Goal: Complete application form

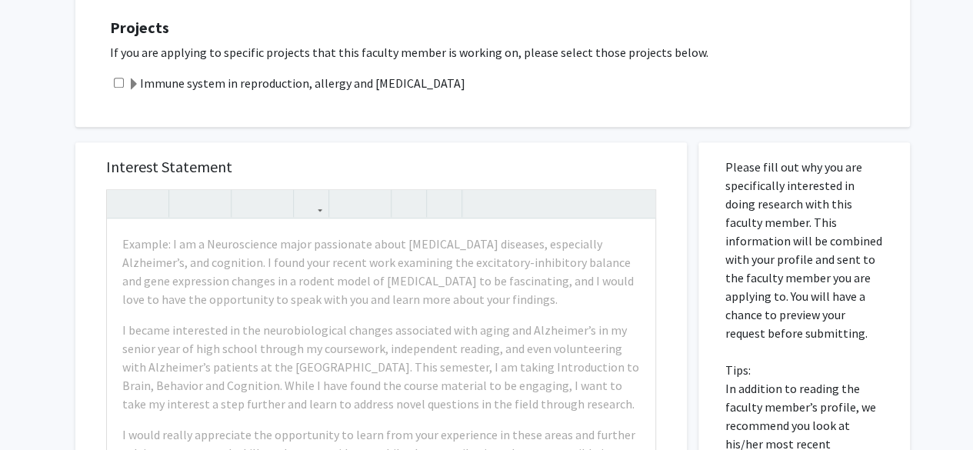
scroll to position [603, 0]
click at [119, 81] on input "checkbox" at bounding box center [119, 83] width 10 height 10
checkbox input "true"
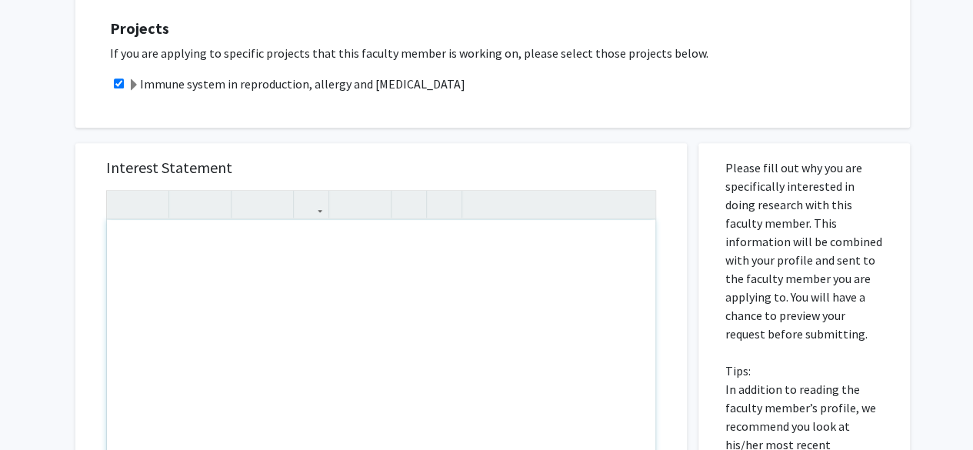
click at [223, 312] on div "Note to users with screen readers: Please press Alt+0 or Option+0 to deactivate…" at bounding box center [381, 396] width 549 height 353
paste div "Note to users with screen readers: Please press Alt+0 or Option+0 to deactivate…"
type textarea "<p>I am hardworking, detail-oriented, and able to commit 5–10 hours per week in…"
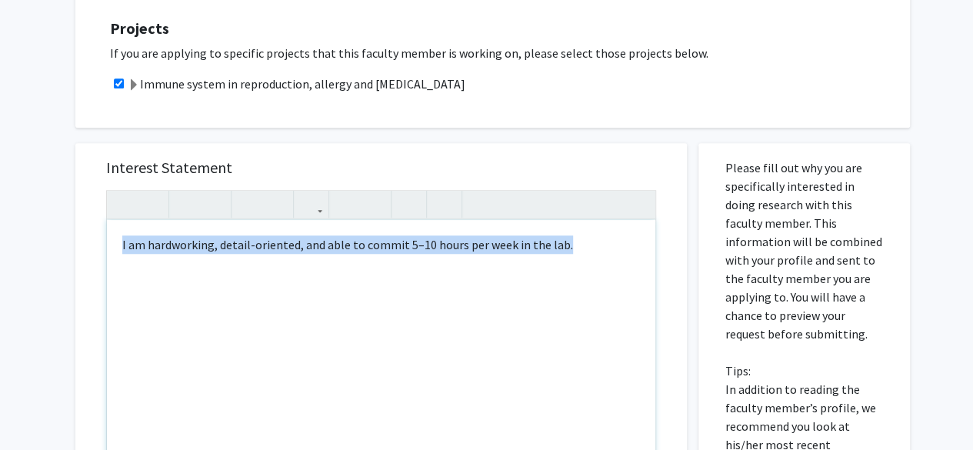
drag, startPoint x: 588, startPoint y: 243, endPoint x: 0, endPoint y: 278, distance: 588.9
click at [0, 278] on div "All Requests Request for [PERSON_NAME] Request for [PERSON_NAME] Departments: O…" at bounding box center [486, 167] width 973 height 1431
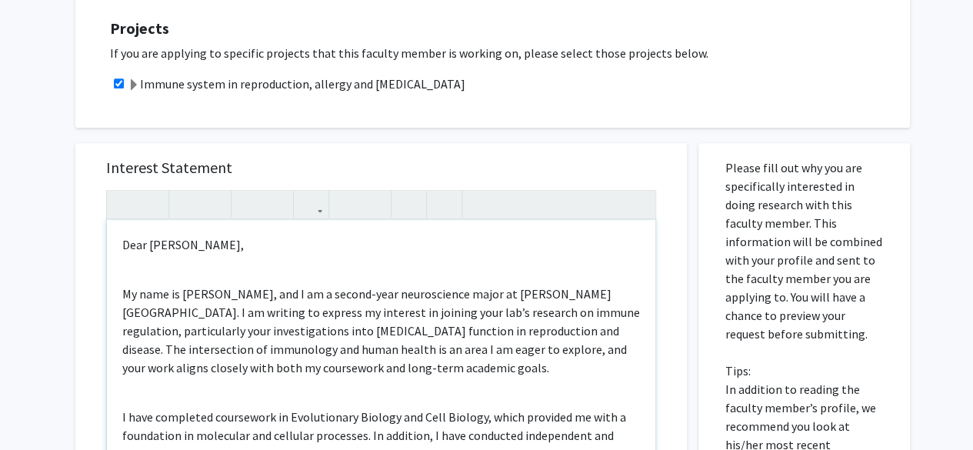
click at [134, 267] on div "Dear [PERSON_NAME], My name is [PERSON_NAME], and I am a second-year neuroscien…" at bounding box center [381, 396] width 549 height 353
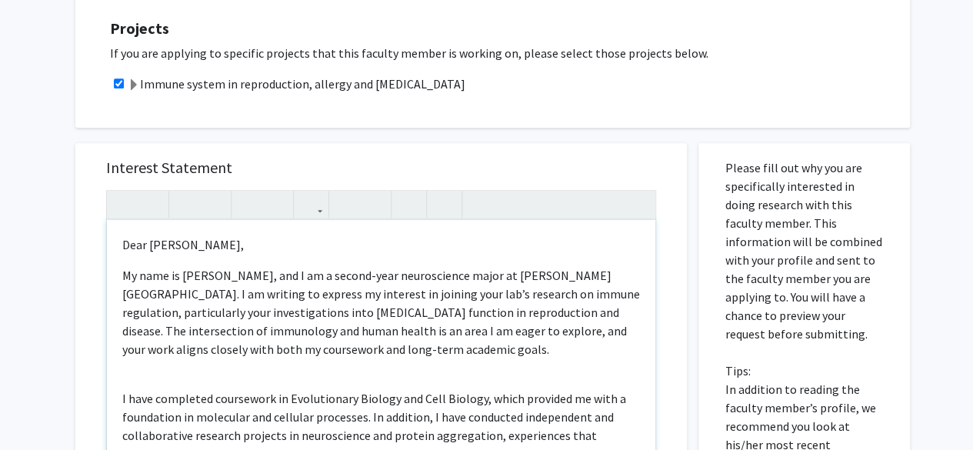
click at [128, 246] on p "Dear [PERSON_NAME]," at bounding box center [381, 244] width 518 height 18
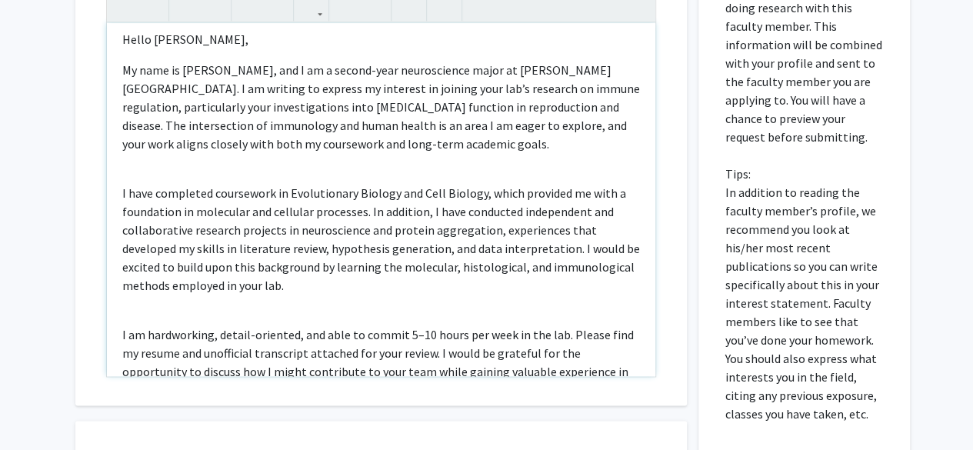
scroll to position [0, 0]
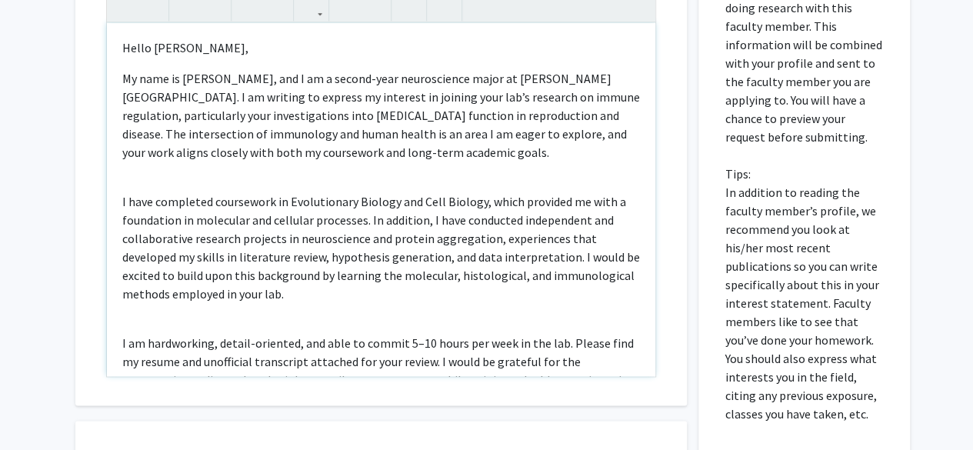
click at [392, 199] on p "I have completed coursework in Evolutionary Biology and Cell Biology, which pro…" at bounding box center [381, 247] width 518 height 111
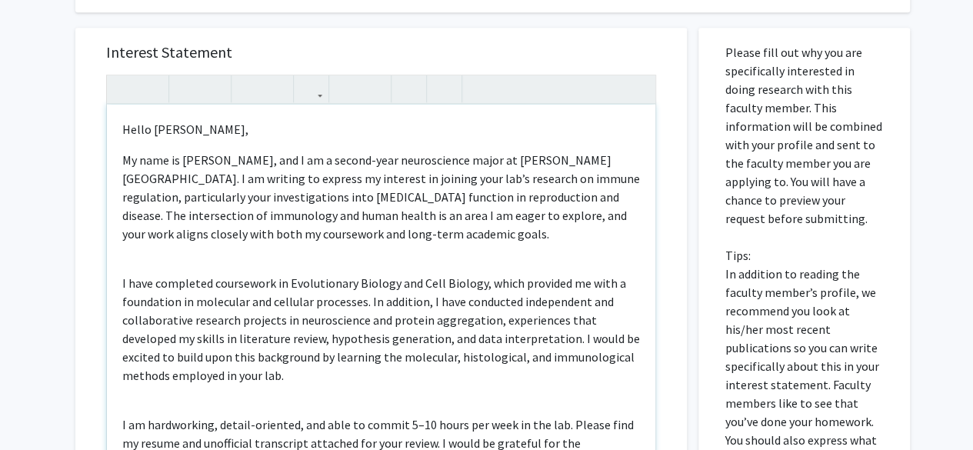
scroll to position [716, 0]
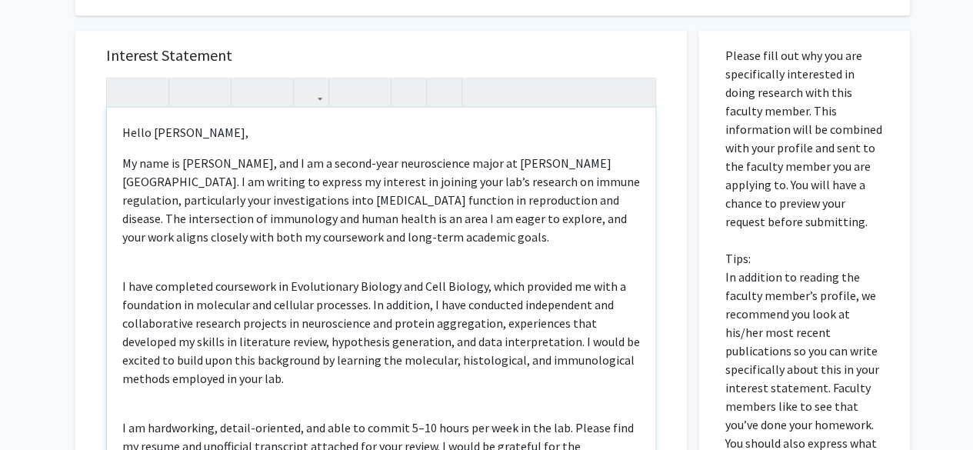
click at [361, 279] on p "I have completed coursework in Evolutionary Biology and Cell Biology, which pro…" at bounding box center [381, 332] width 518 height 111
click at [294, 283] on p "I have completed coursework in Evolutionary biology and Cell Biology, which pro…" at bounding box center [381, 332] width 518 height 111
click at [428, 285] on p "I have completed coursework in evolutionary biology and Cell Biology, which pro…" at bounding box center [381, 332] width 518 height 111
click at [442, 285] on p "I have completed coursework in evolutionary biology and cell Biology, which pro…" at bounding box center [381, 332] width 518 height 111
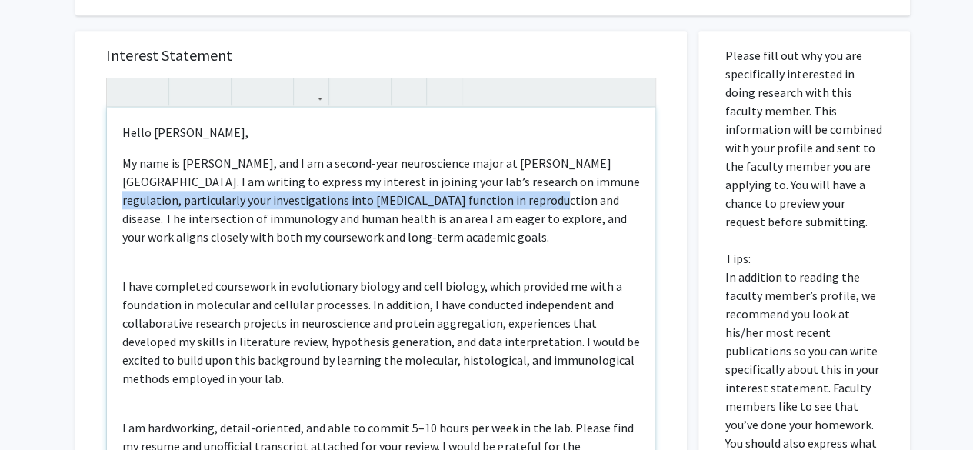
drag, startPoint x: 440, startPoint y: 198, endPoint x: 539, endPoint y: 176, distance: 100.8
click at [539, 176] on p "My name is [PERSON_NAME], and I am a second-year neuroscience major at [PERSON_…" at bounding box center [381, 200] width 518 height 92
click at [431, 199] on p "My name is [PERSON_NAME], and I am a second-year neuroscience major at [PERSON_…" at bounding box center [381, 200] width 518 height 92
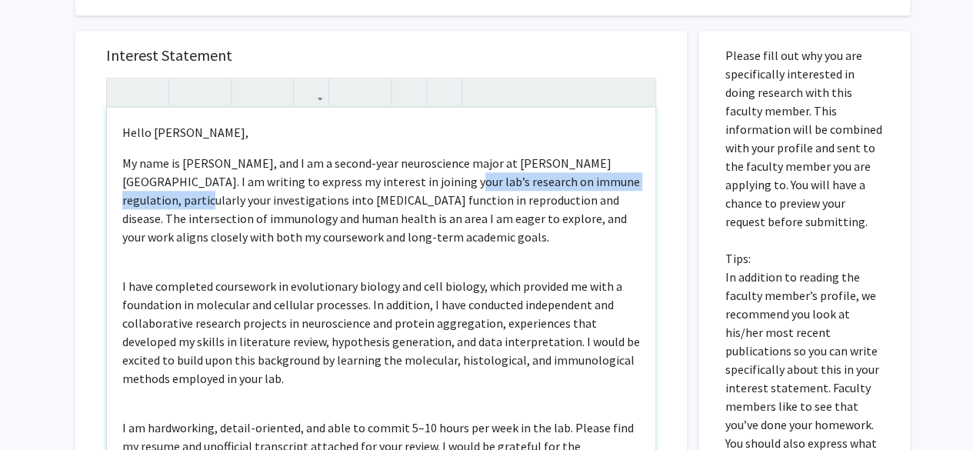
drag, startPoint x: 624, startPoint y: 184, endPoint x: 376, endPoint y: 185, distance: 248.6
click at [376, 185] on p "My name is [PERSON_NAME], and I am a second-year neuroscience major at [PERSON_…" at bounding box center [381, 200] width 518 height 92
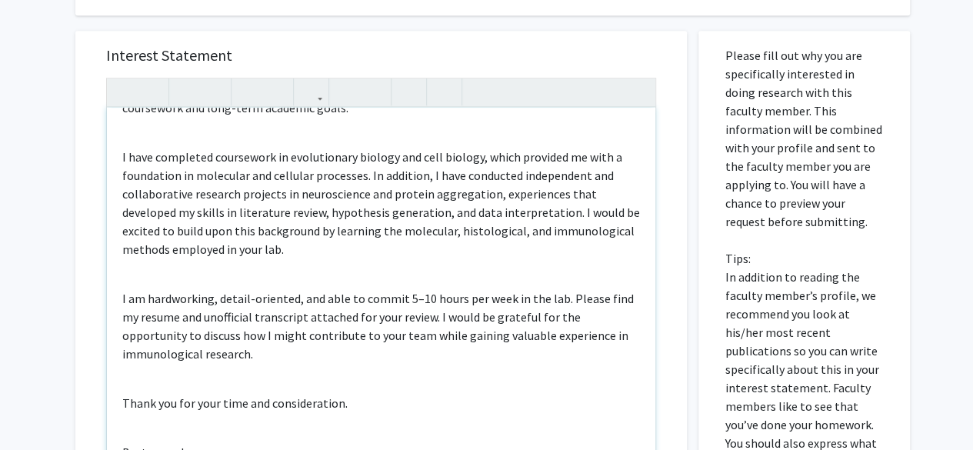
scroll to position [131, 0]
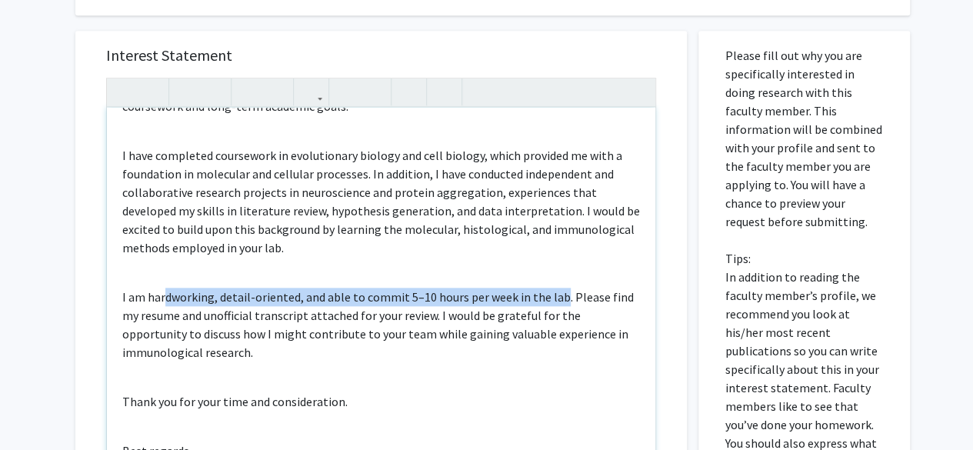
drag, startPoint x: 559, startPoint y: 279, endPoint x: 164, endPoint y: 273, distance: 394.8
click at [164, 288] on p "I am hardworking, detail-oriented, and able to commit 5–10 hours per week in th…" at bounding box center [381, 325] width 518 height 74
click at [284, 288] on p "I am hardworking, detail-oriented, and able to commit 5–10 hours per week in th…" at bounding box center [381, 325] width 518 height 74
drag, startPoint x: 319, startPoint y: 277, endPoint x: 147, endPoint y: 281, distance: 171.7
click at [147, 288] on p "I am hardworking, detail-oriented, and able to commit 5–10 hours per week in th…" at bounding box center [381, 325] width 518 height 74
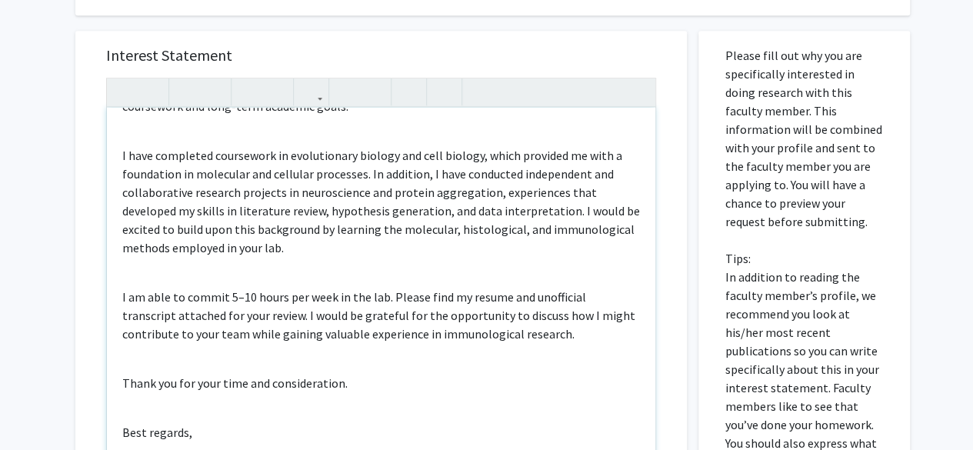
click at [382, 288] on p "I am able to commit 5–10 hours per week in the lab. Please find my resume and u…" at bounding box center [381, 315] width 518 height 55
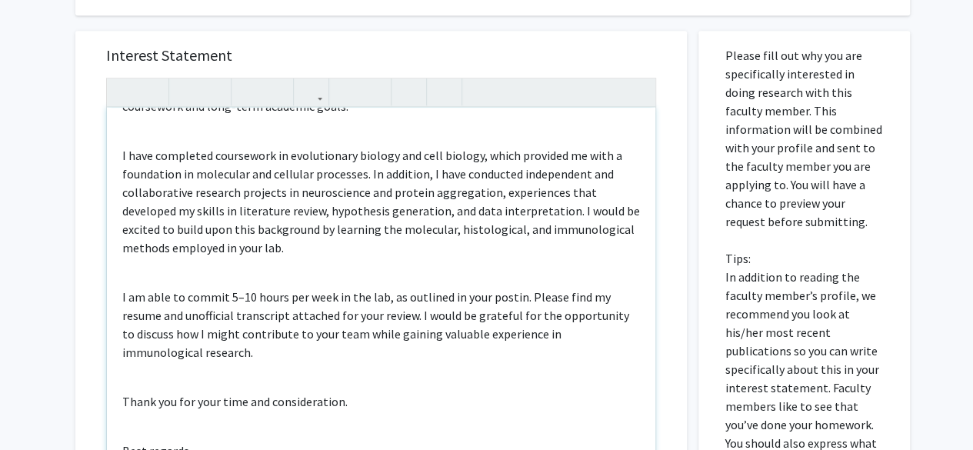
type textarea "<l>Ipsum Do. Sita,</c><a>El sedd ei Tempor Inci, utl E do m aliqua-enim adminim…"
click at [158, 301] on p "I am able to commit 5–10 hours per week in the lab, as outlined in your posting…" at bounding box center [381, 325] width 518 height 74
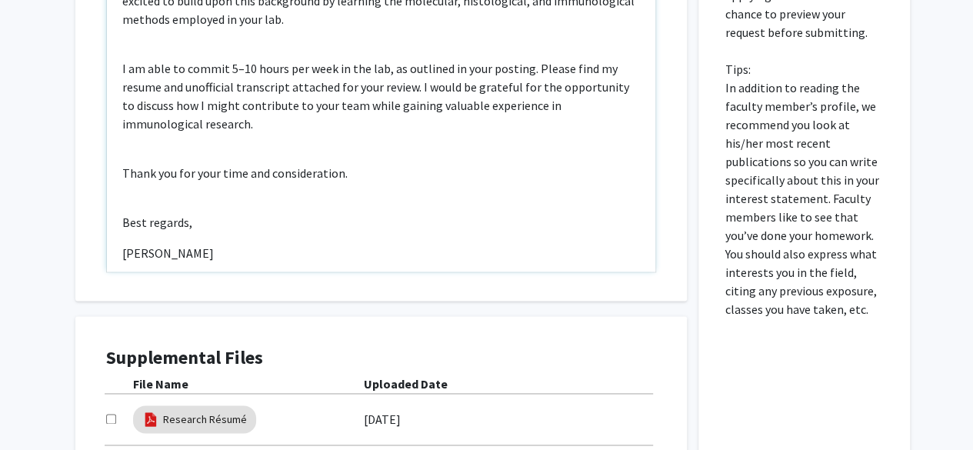
scroll to position [1082, 0]
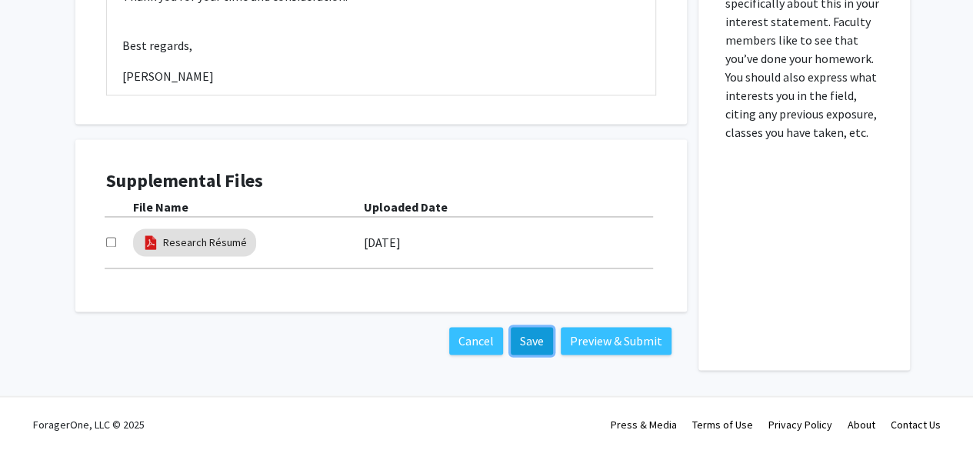
click at [528, 345] on button "Save" at bounding box center [532, 341] width 42 height 28
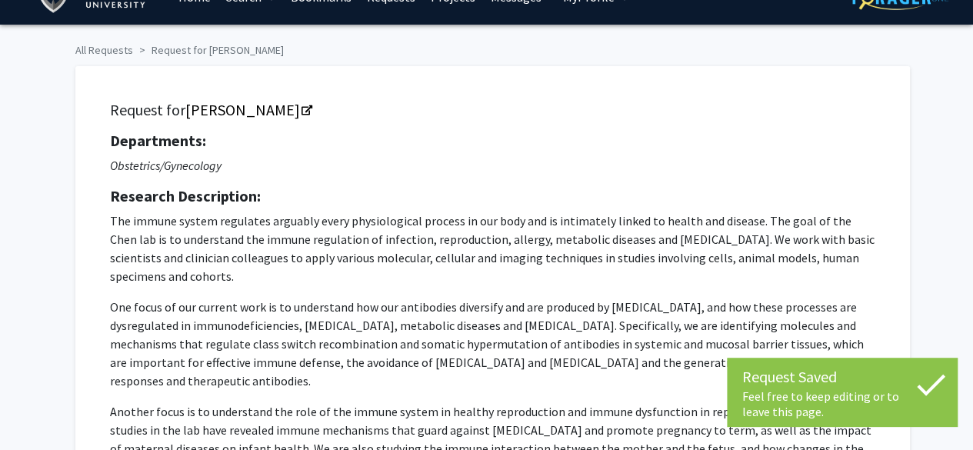
scroll to position [0, 0]
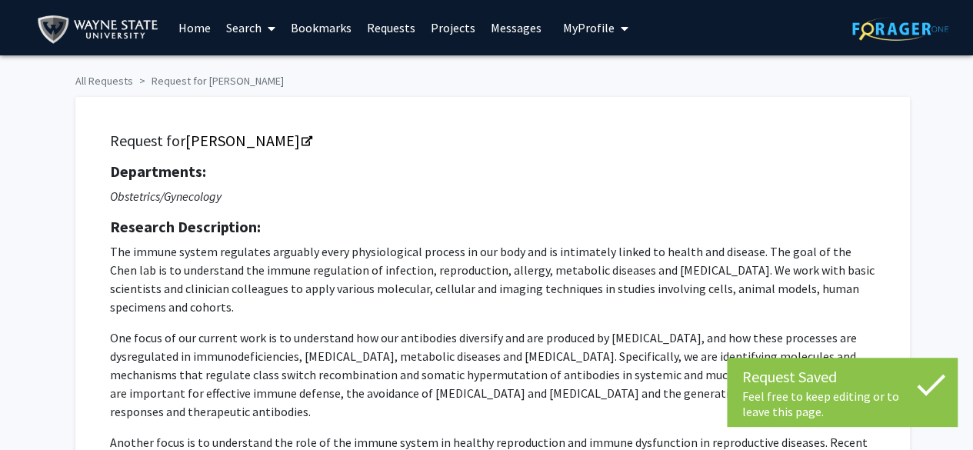
click at [591, 15] on button "My Profile" at bounding box center [596, 27] width 75 height 55
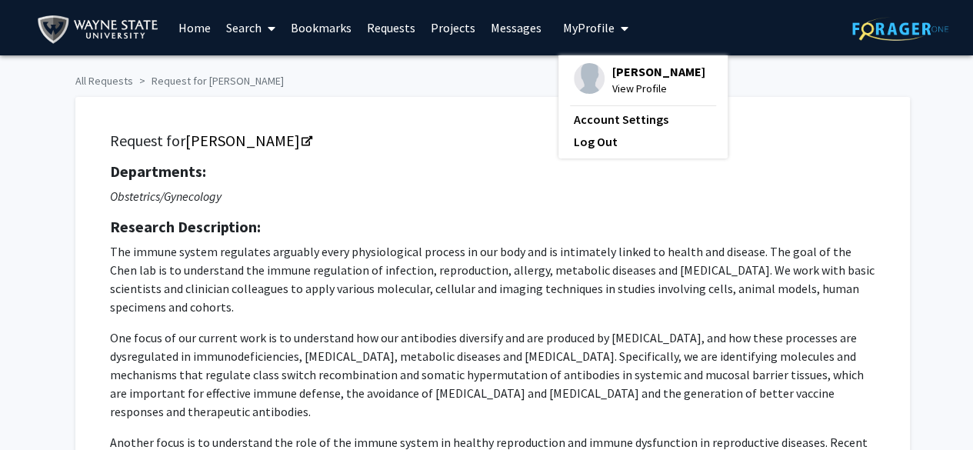
click at [614, 73] on span "[PERSON_NAME]" at bounding box center [659, 71] width 93 height 17
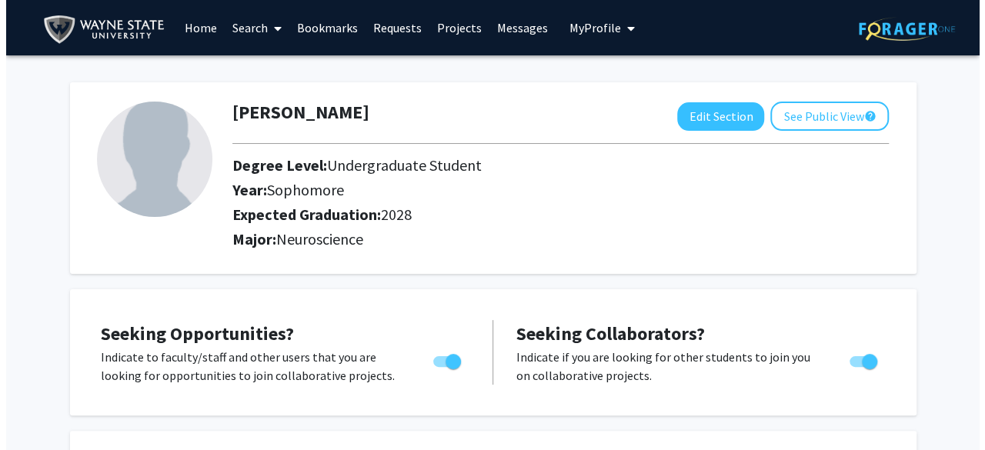
scroll to position [396, 0]
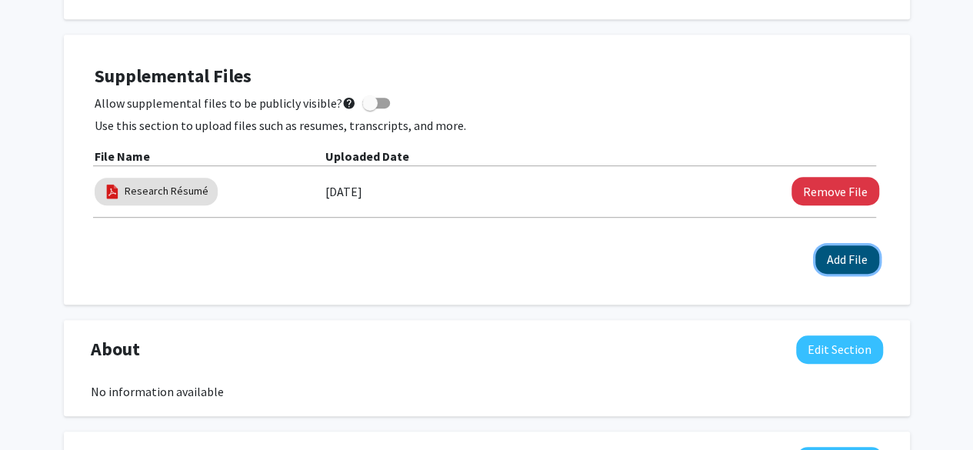
click at [843, 256] on button "Add File" at bounding box center [848, 259] width 64 height 28
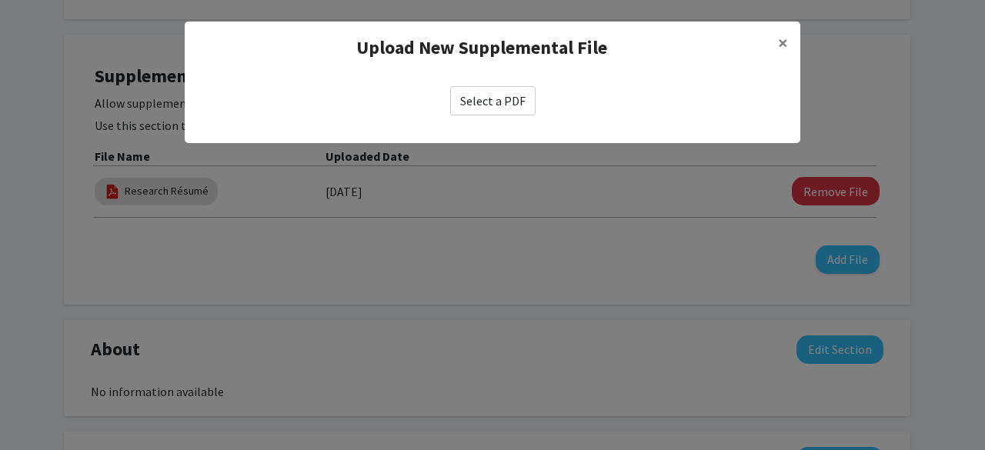
click at [459, 104] on label "Select a PDF" at bounding box center [492, 100] width 85 height 29
click at [0, 0] on input "Select a PDF" at bounding box center [0, 0] width 0 height 0
click at [781, 41] on span "×" at bounding box center [783, 43] width 10 height 24
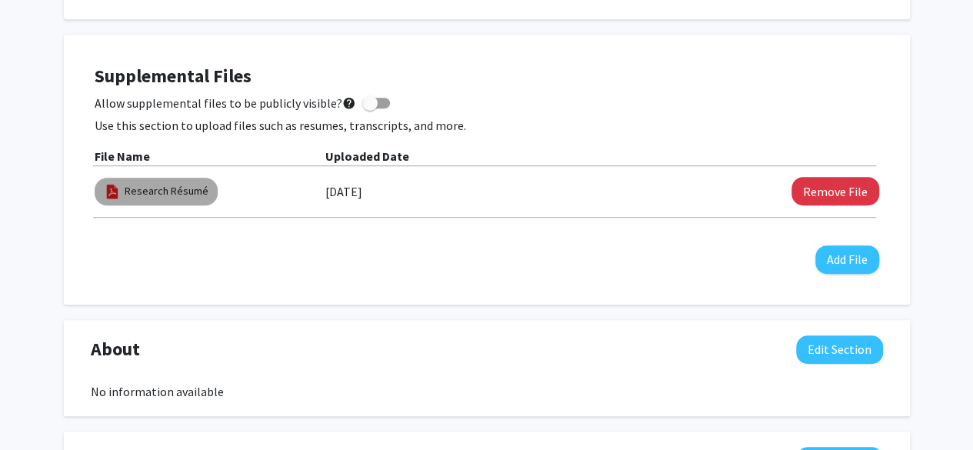
click at [167, 182] on mat-chip "Research Résumé" at bounding box center [156, 192] width 123 height 28
click at [180, 195] on link "Research Résumé" at bounding box center [167, 191] width 84 height 16
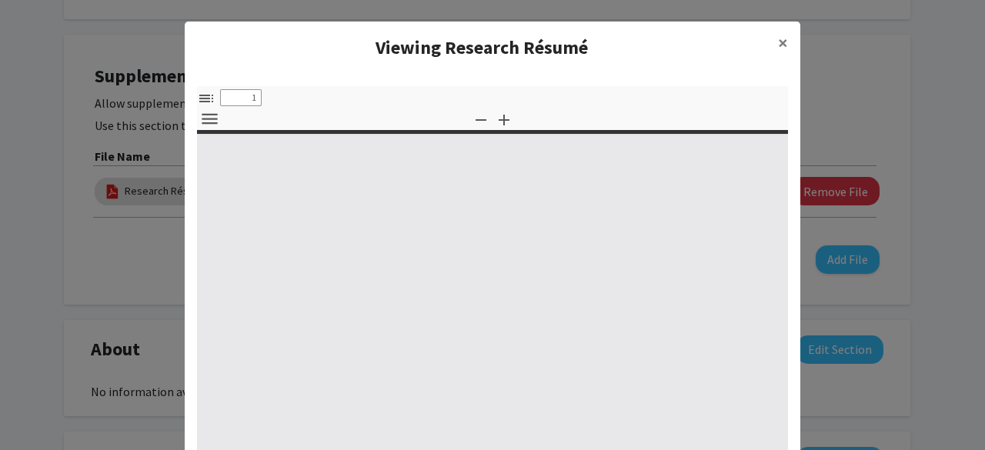
select select "custom"
type input "0"
select select "custom"
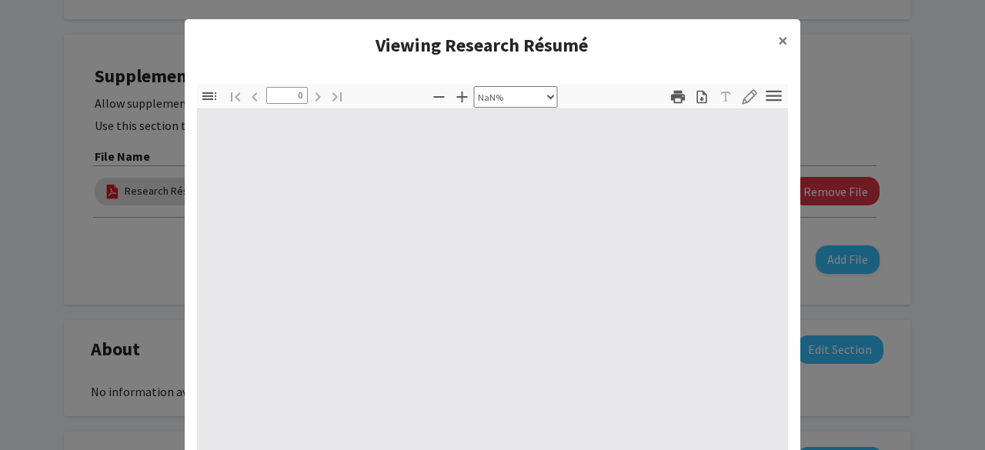
type input "1"
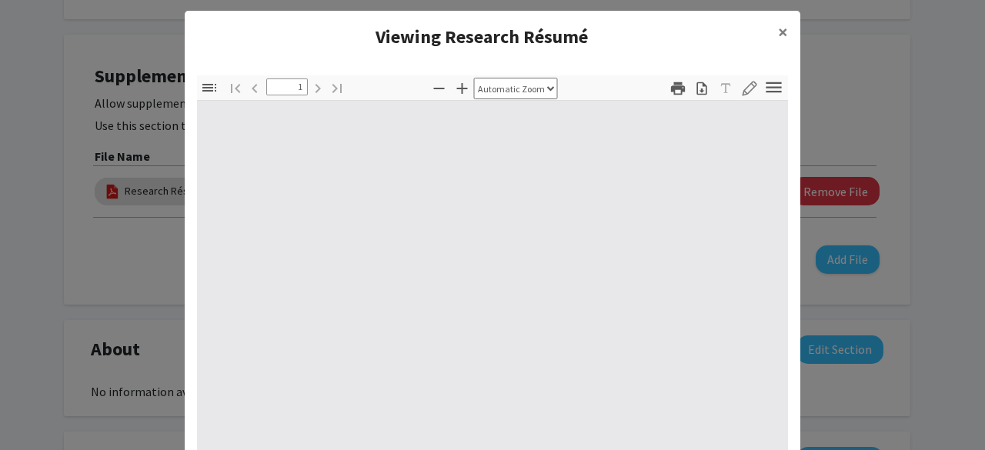
select select "auto"
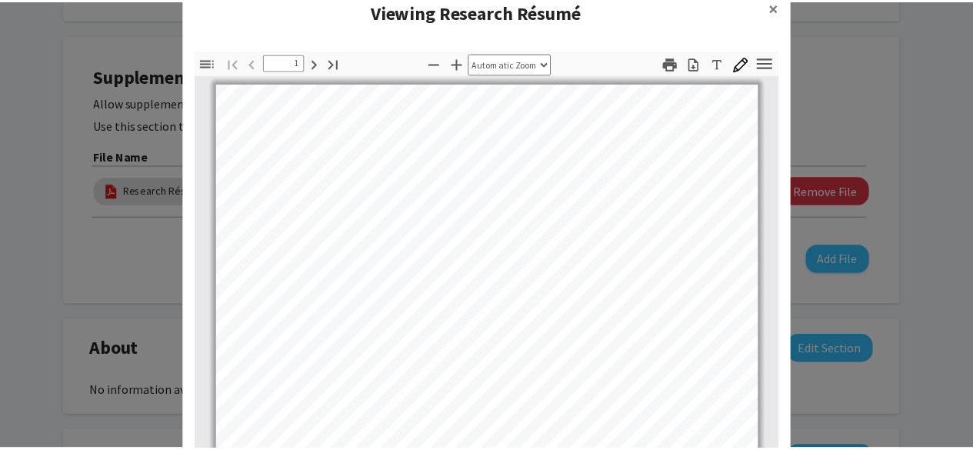
scroll to position [40, 0]
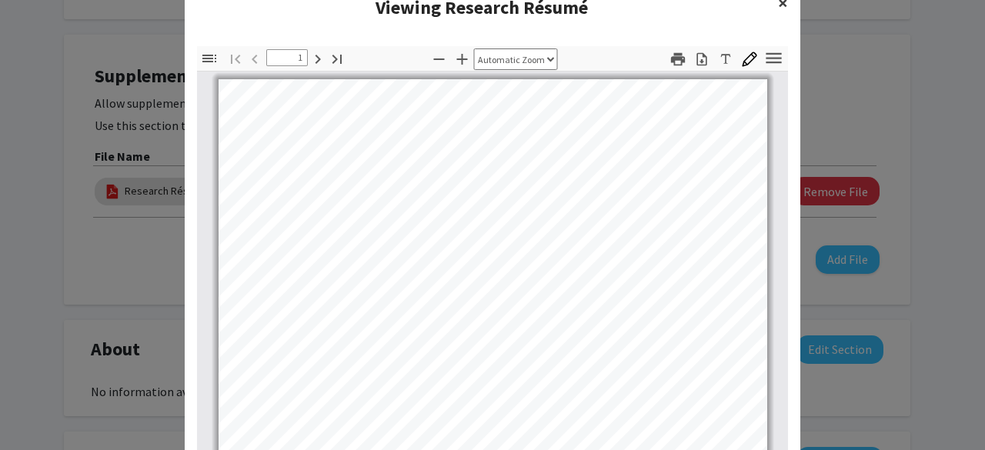
click at [778, 8] on span "×" at bounding box center [783, 3] width 10 height 24
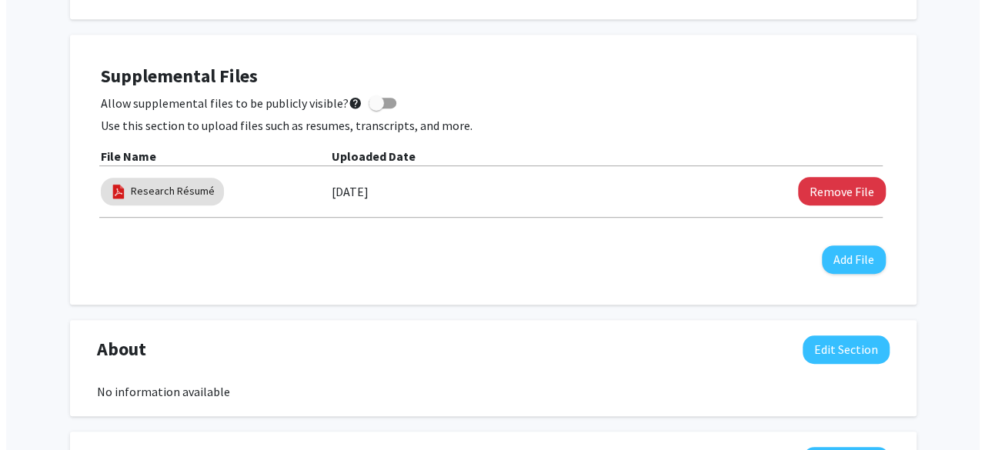
scroll to position [358, 0]
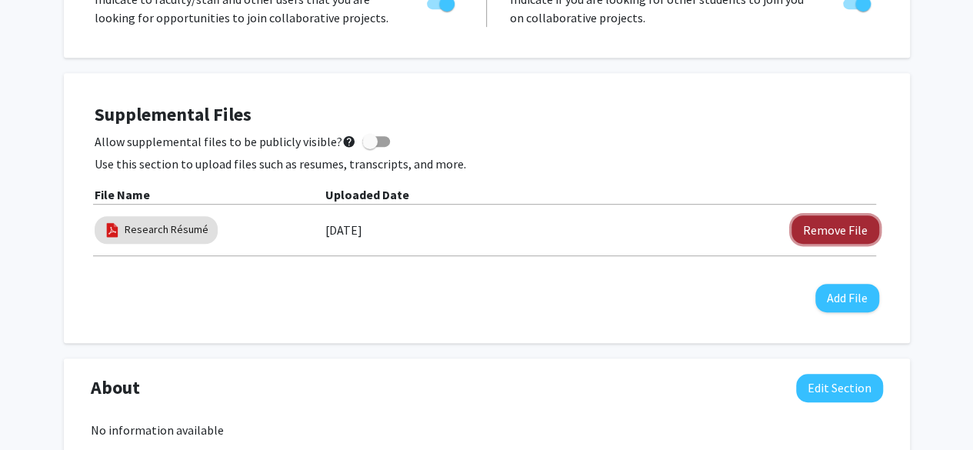
click at [830, 231] on button "Remove File" at bounding box center [836, 229] width 88 height 28
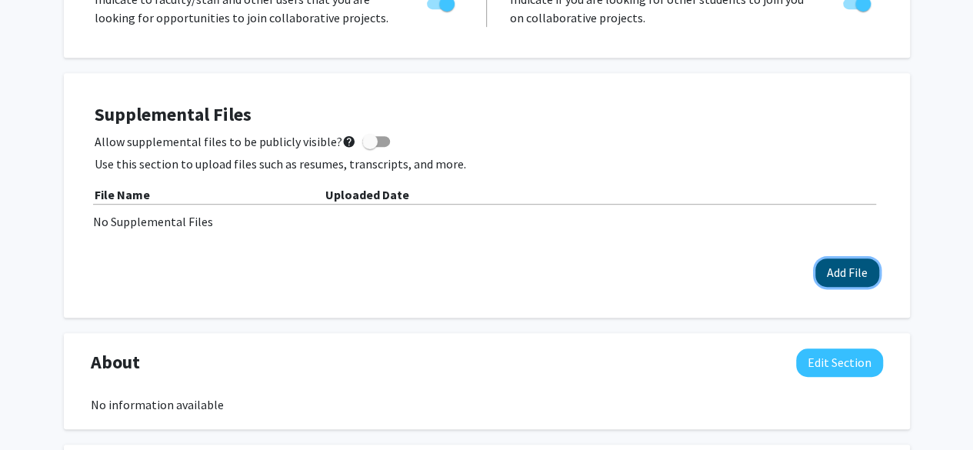
click at [832, 259] on button "Add File" at bounding box center [848, 273] width 64 height 28
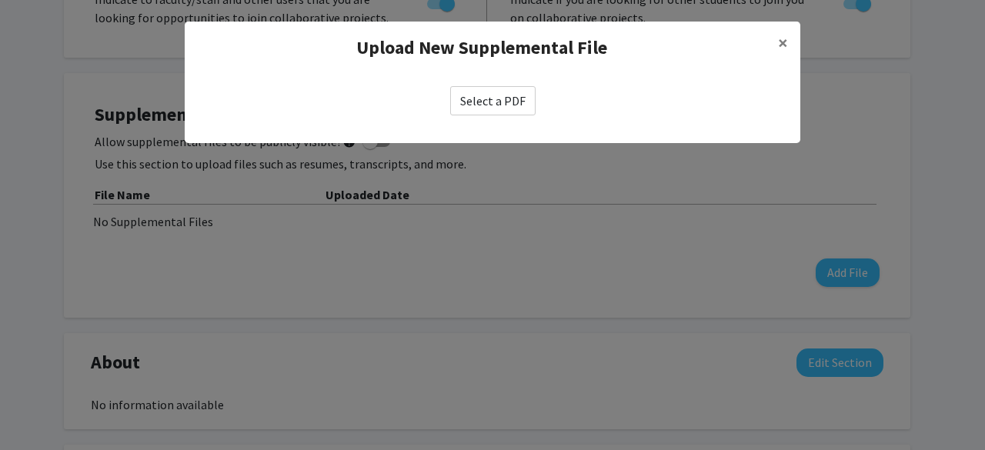
click at [475, 101] on label "Select a PDF" at bounding box center [492, 100] width 85 height 29
click at [0, 0] on input "Select a PDF" at bounding box center [0, 0] width 0 height 0
select select "custom"
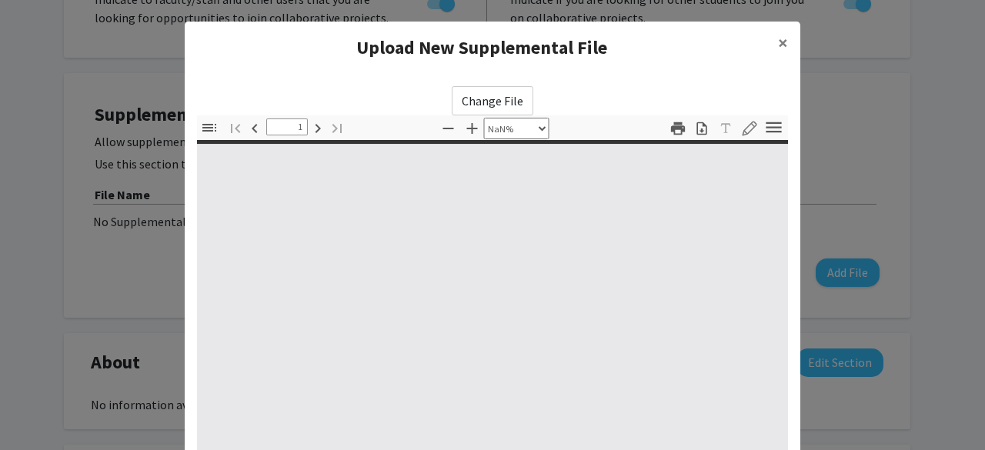
type input "0"
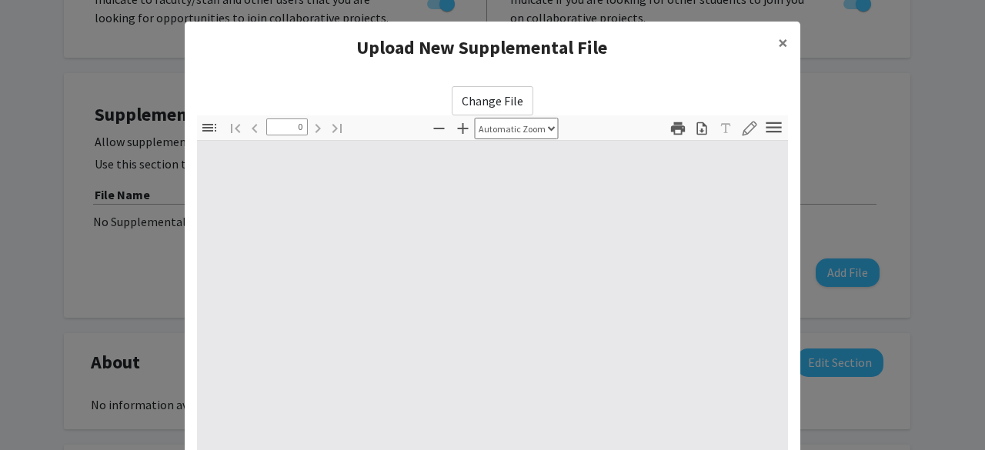
select select "custom"
type input "1"
select select "auto"
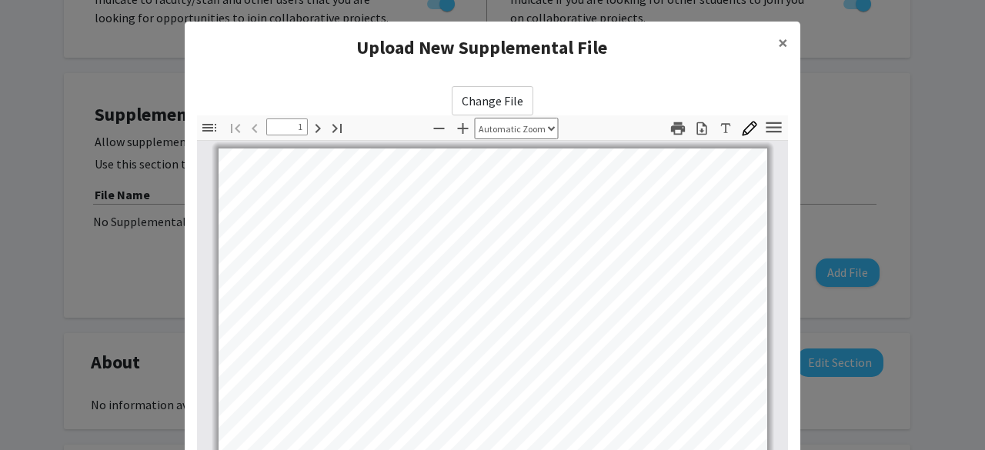
scroll to position [0, 0]
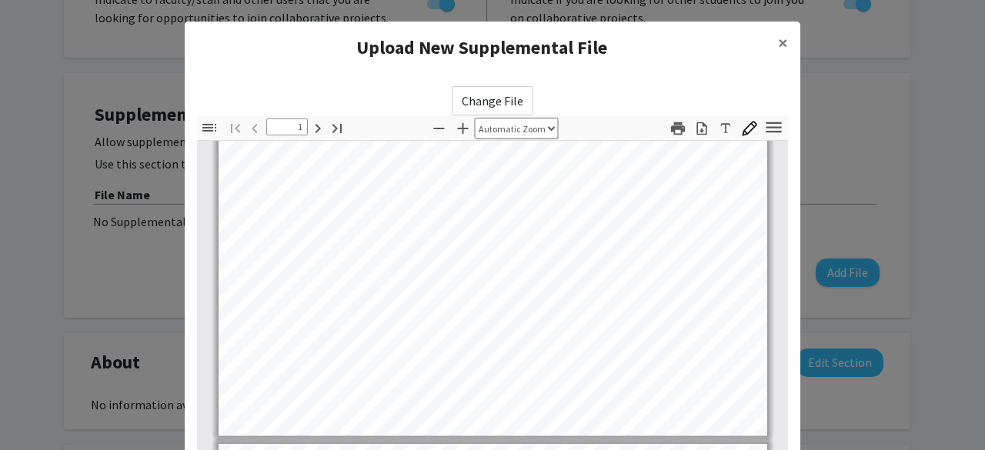
type input "2"
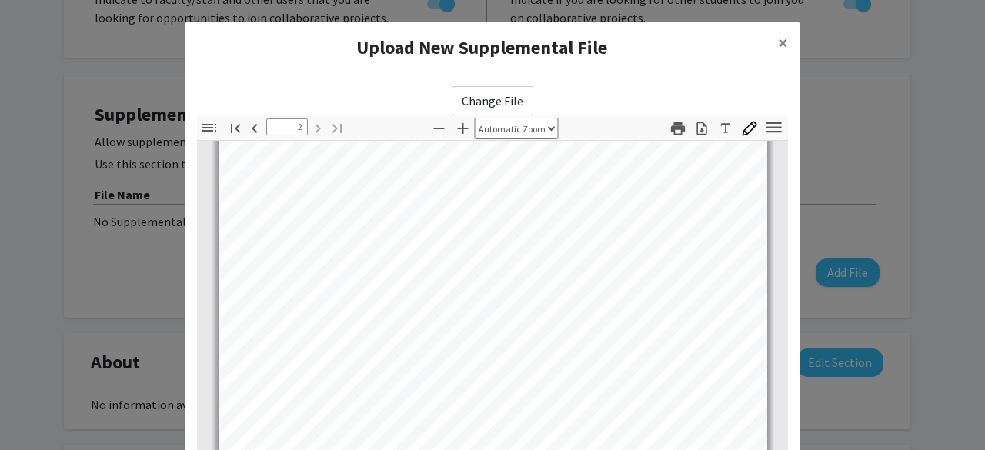
scroll to position [278, 0]
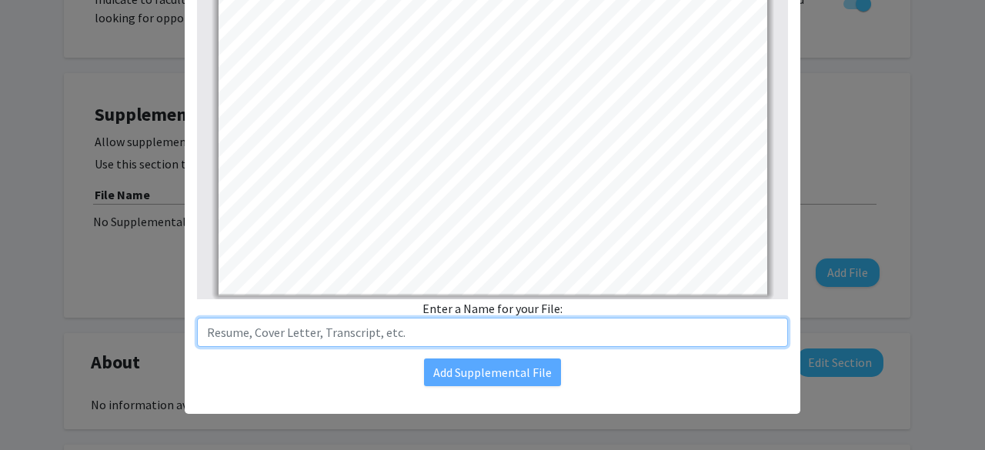
click at [570, 332] on input "text" at bounding box center [492, 332] width 591 height 29
type input "Research Résumé"
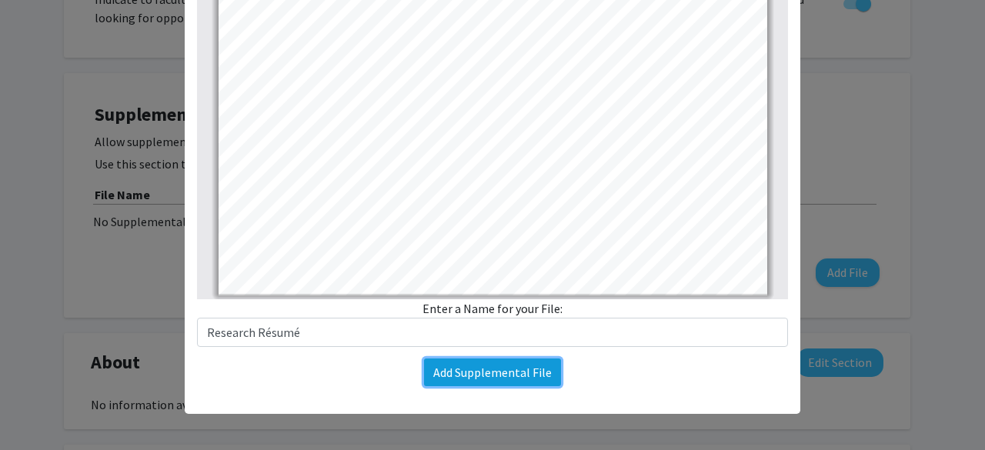
click at [488, 365] on button "Add Supplemental File" at bounding box center [492, 373] width 137 height 28
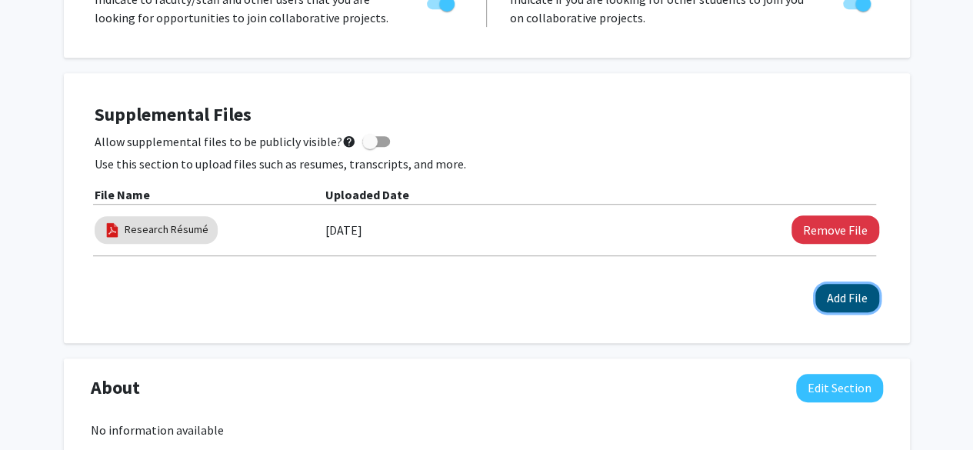
click at [829, 294] on button "Add File" at bounding box center [848, 298] width 64 height 28
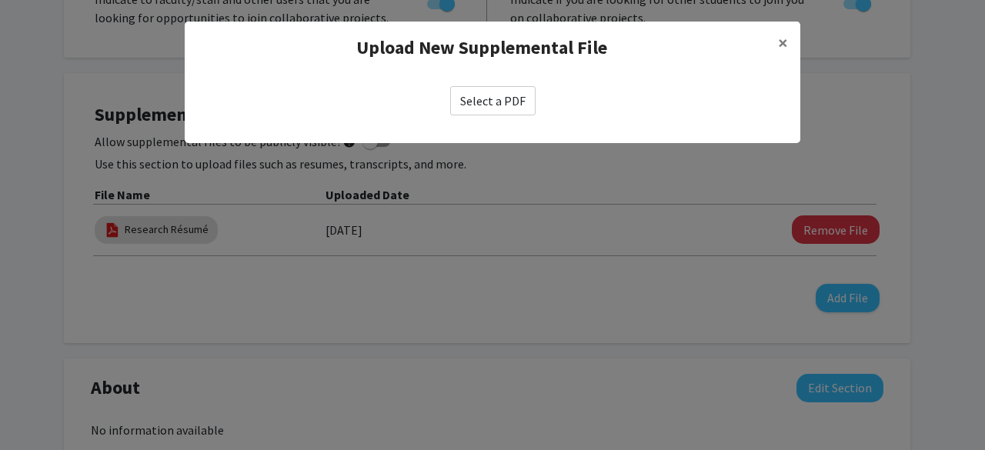
click at [459, 108] on label "Select a PDF" at bounding box center [492, 100] width 85 height 29
click at [0, 0] on input "Select a PDF" at bounding box center [0, 0] width 0 height 0
select select "custom"
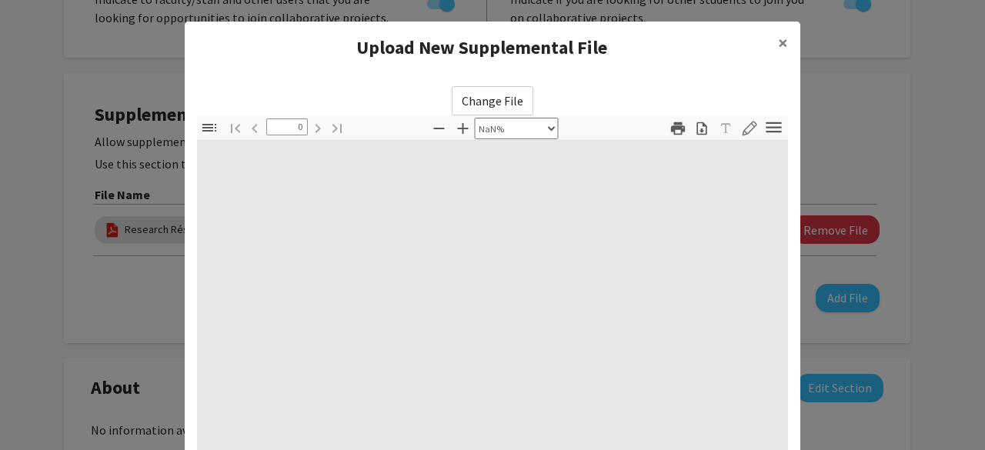
type input "1"
select select "auto"
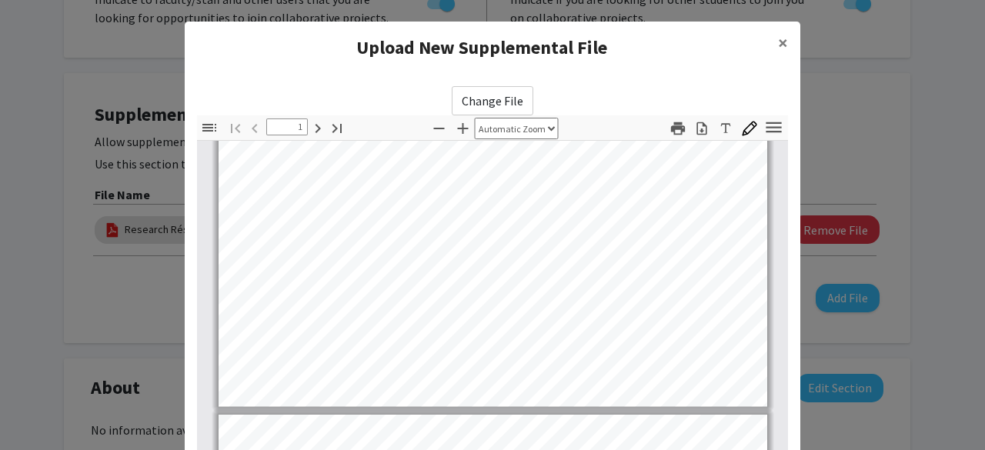
scroll to position [519, 0]
type input "2"
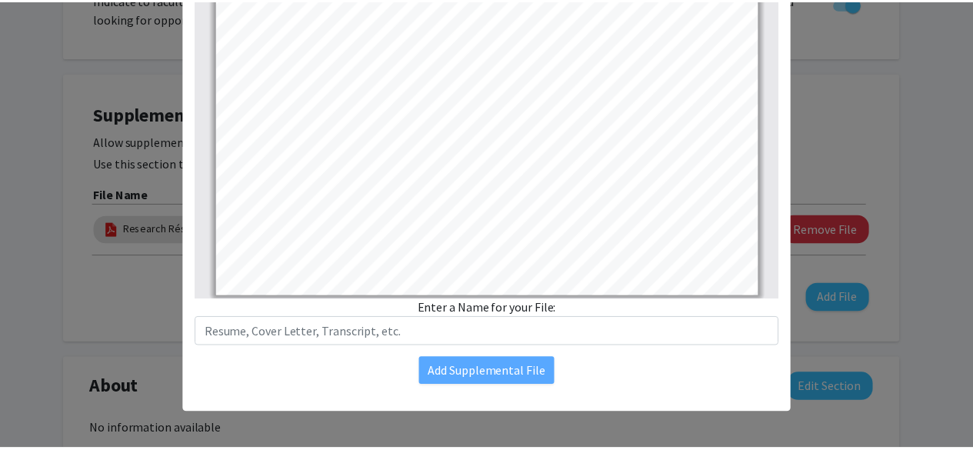
scroll to position [1138, 0]
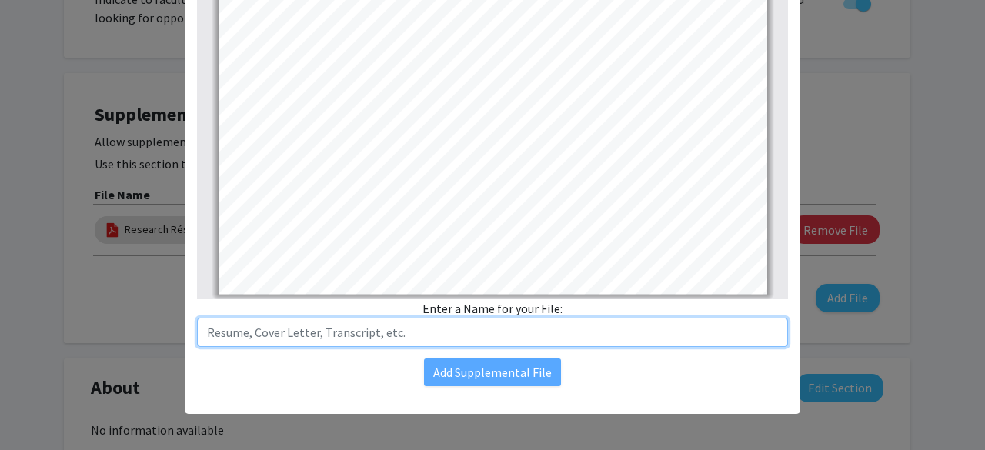
click at [469, 339] on input "text" at bounding box center [492, 332] width 591 height 29
click at [257, 330] on input "Unofficial transcript" at bounding box center [492, 332] width 591 height 29
type input "Unofficial Transcript"
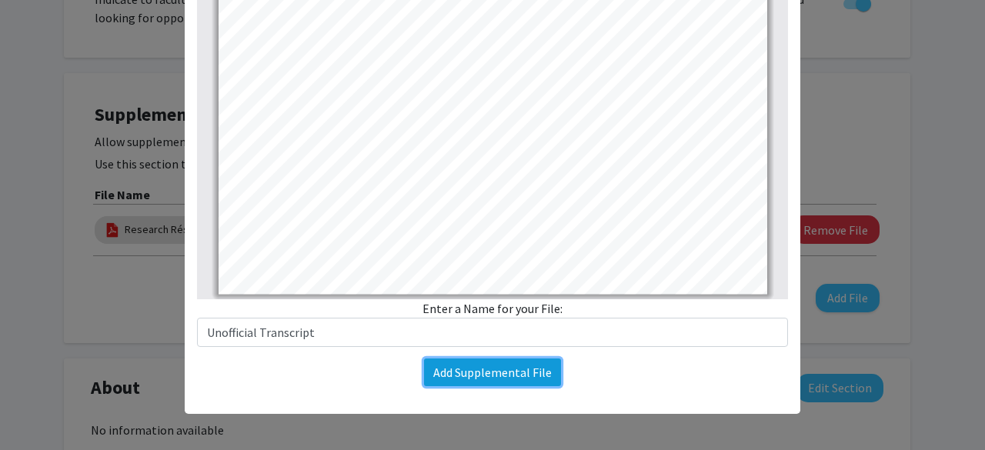
click at [468, 364] on button "Add Supplemental File" at bounding box center [492, 373] width 137 height 28
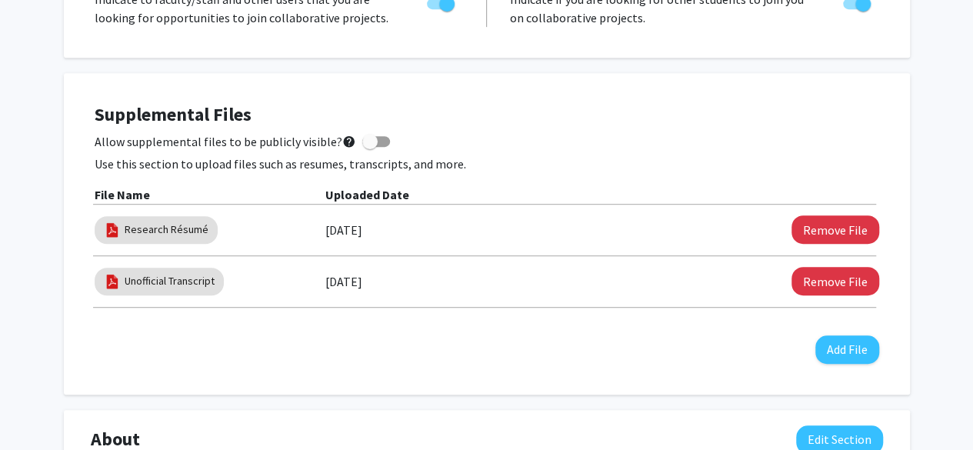
scroll to position [0, 0]
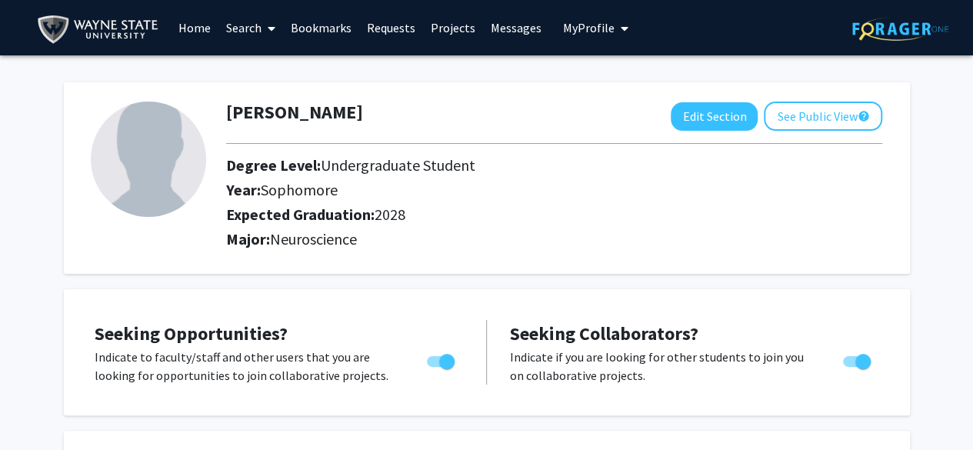
click at [397, 22] on link "Requests" at bounding box center [391, 28] width 64 height 54
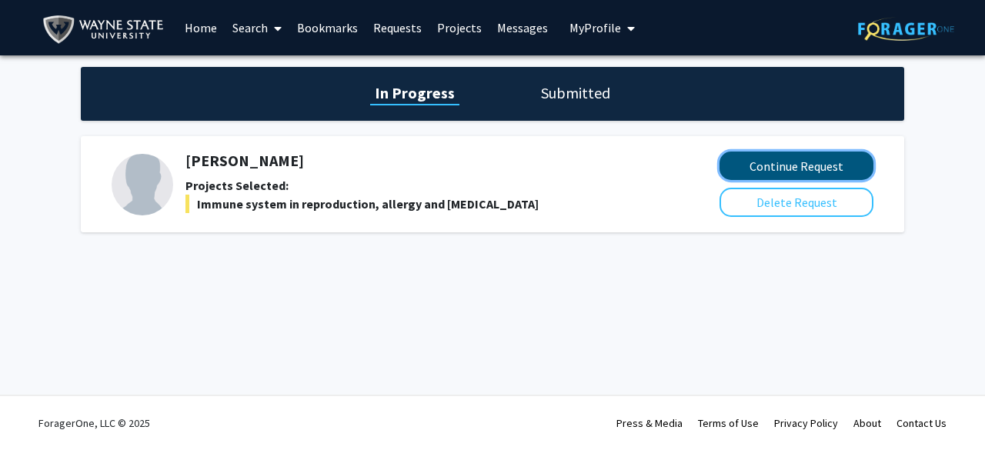
click at [760, 175] on button "Continue Request" at bounding box center [797, 166] width 154 height 28
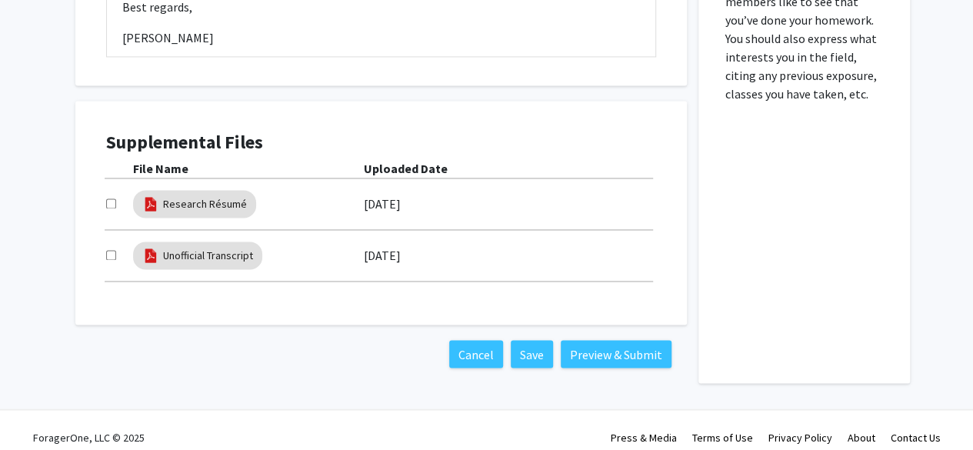
scroll to position [1121, 0]
click at [111, 202] on input "checkbox" at bounding box center [111, 203] width 10 height 10
checkbox input "true"
click at [109, 258] on div at bounding box center [119, 254] width 27 height 18
click at [109, 258] on input "checkbox" at bounding box center [111, 254] width 10 height 10
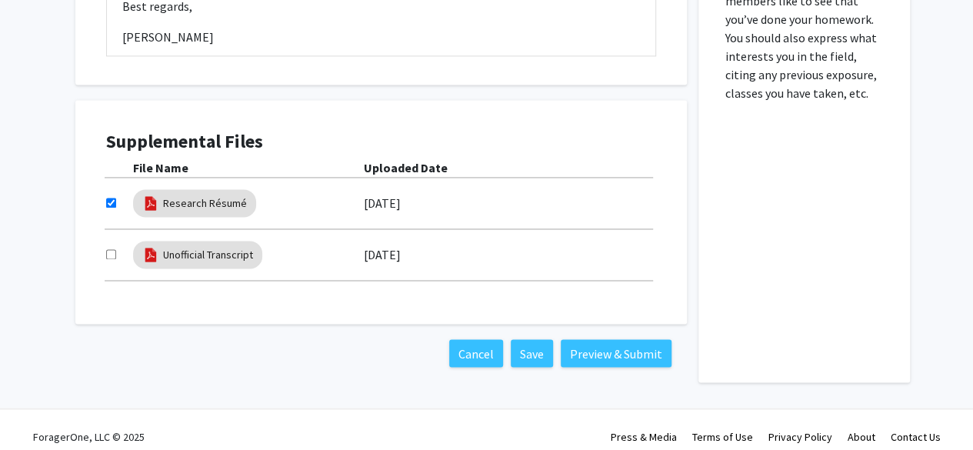
checkbox input "true"
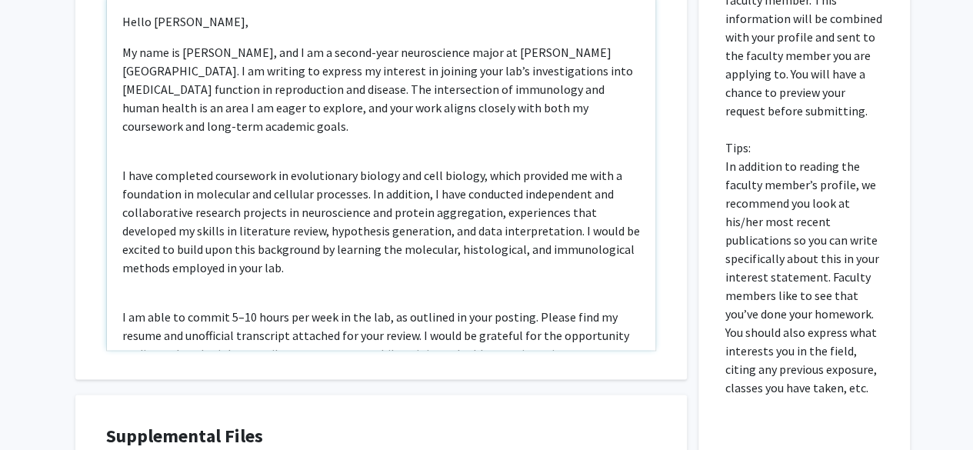
scroll to position [170, 0]
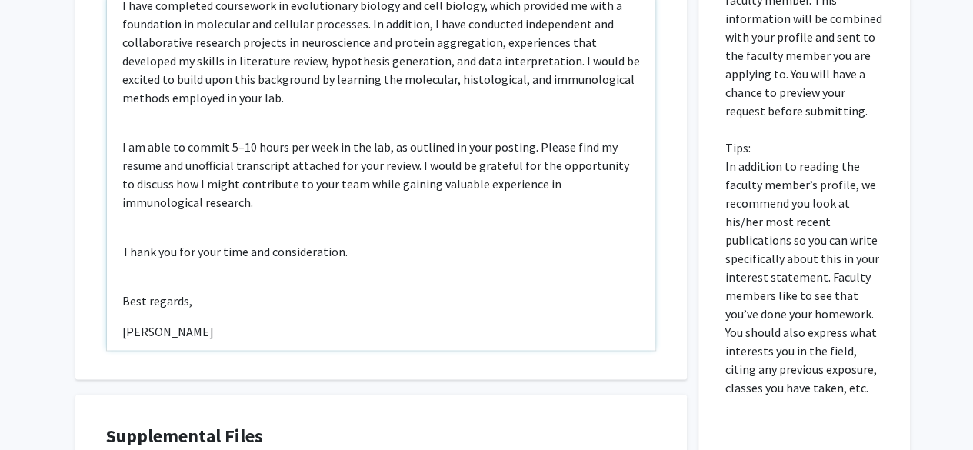
click at [146, 259] on div "Hello [PERSON_NAME], My name is [PERSON_NAME], and I am a second-year neuroscie…" at bounding box center [381, 173] width 549 height 353
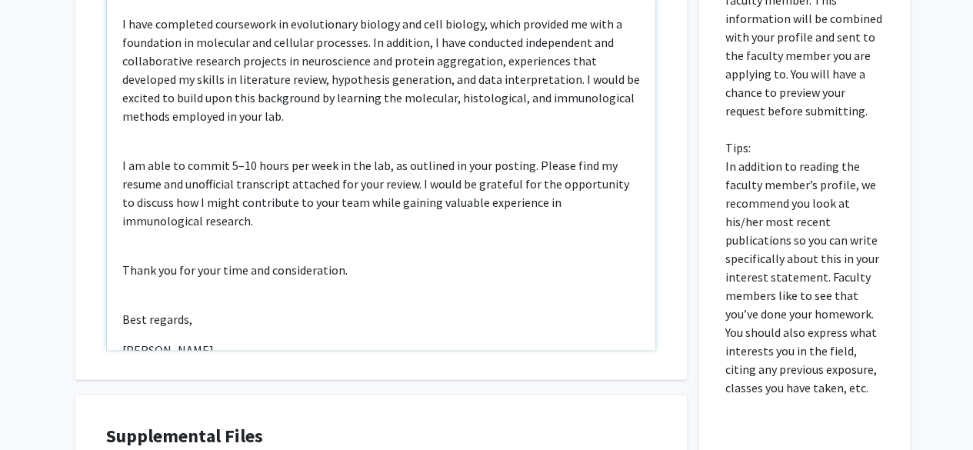
scroll to position [845, 0]
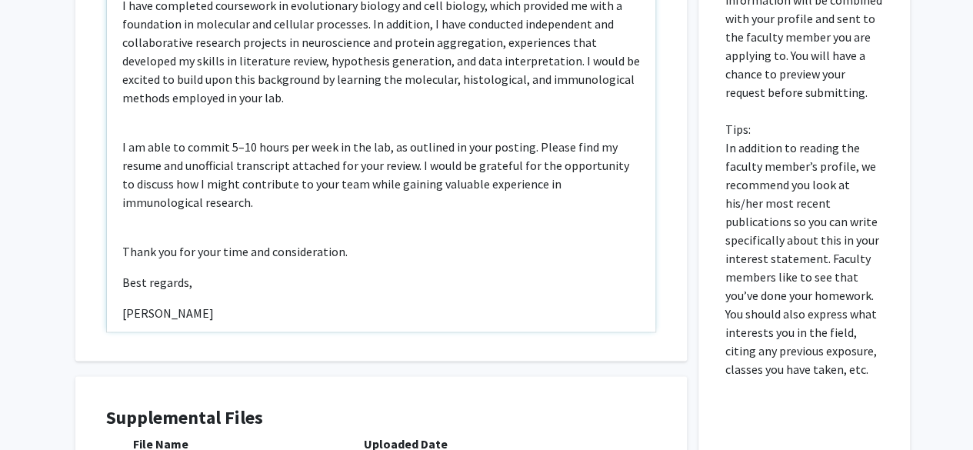
click at [138, 218] on div "Hello [PERSON_NAME], My name is [PERSON_NAME], and I am a second-year neuroscie…" at bounding box center [381, 154] width 549 height 353
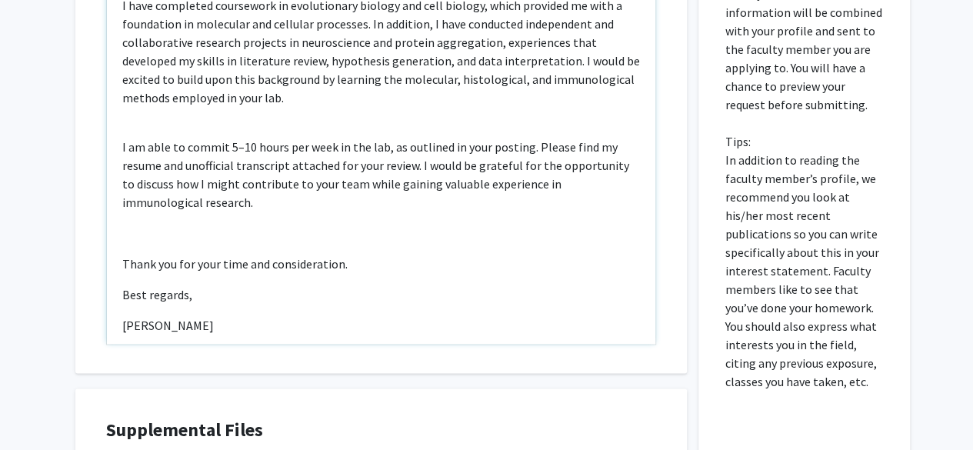
scroll to position [0, 0]
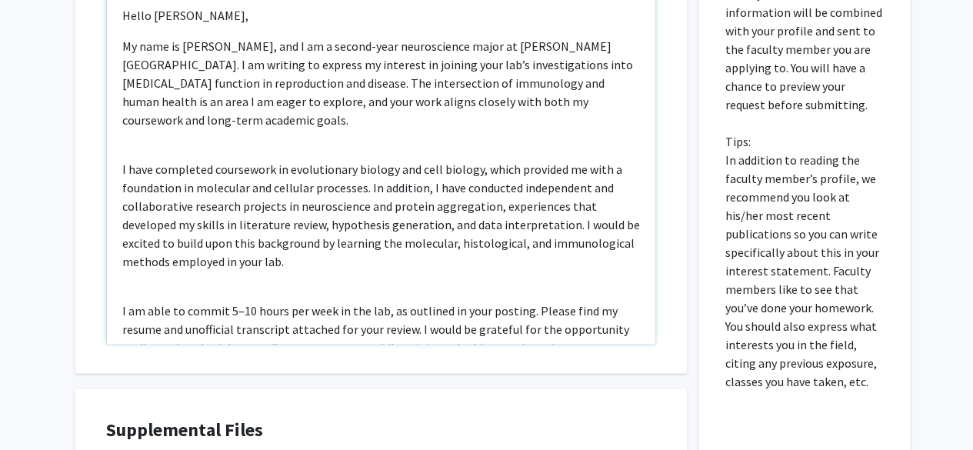
click at [134, 270] on div "Hello [PERSON_NAME], My name is [PERSON_NAME], and I am a second-year neuroscie…" at bounding box center [381, 167] width 549 height 353
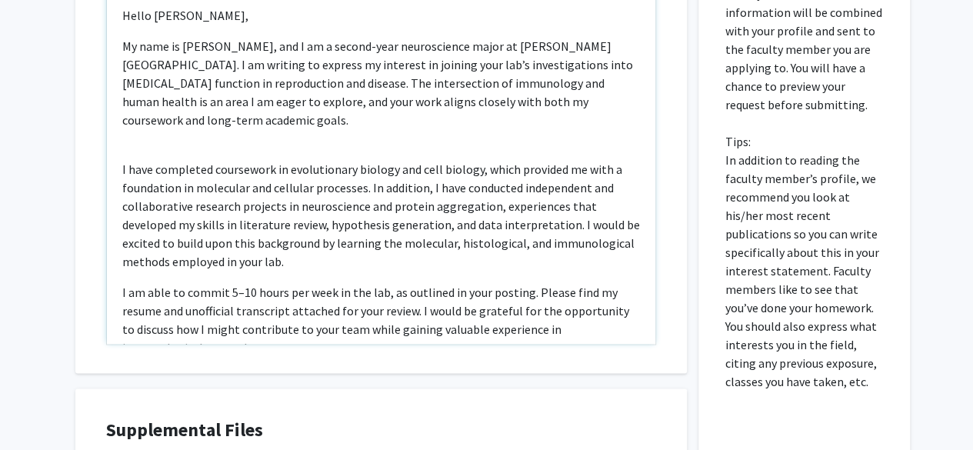
click at [137, 125] on div "Hello [PERSON_NAME], My name is [PERSON_NAME], and I am a second-year neuroscie…" at bounding box center [381, 167] width 549 height 353
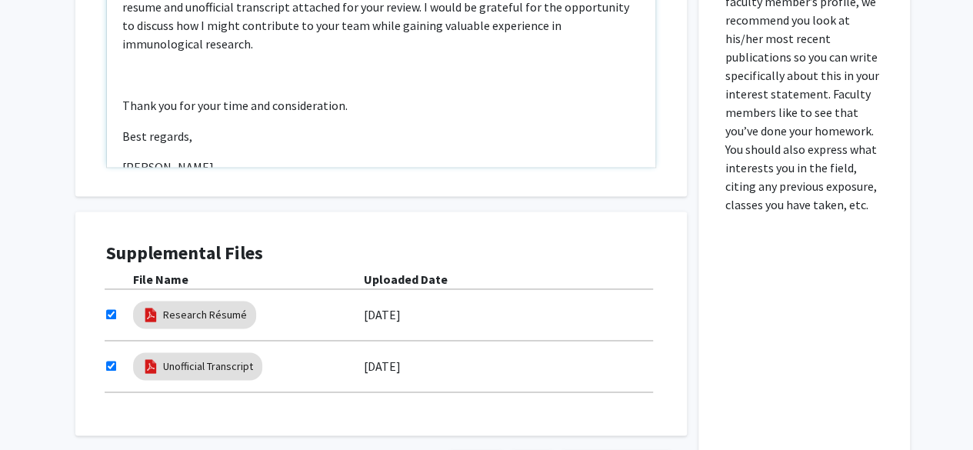
scroll to position [127, 0]
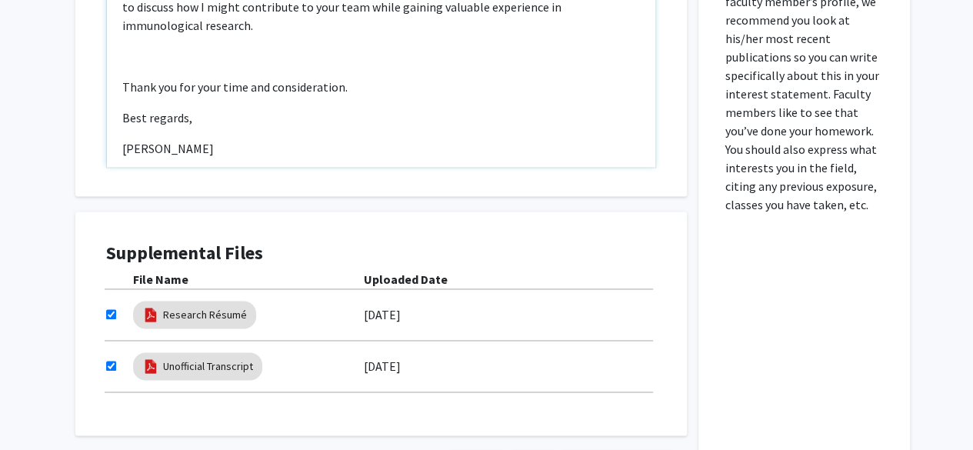
click at [205, 139] on p "[PERSON_NAME]" at bounding box center [381, 148] width 518 height 18
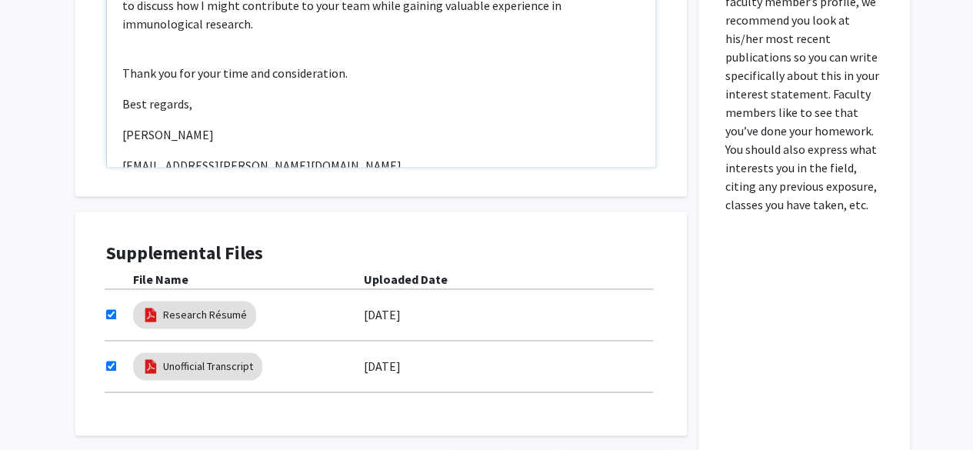
scroll to position [147, 0]
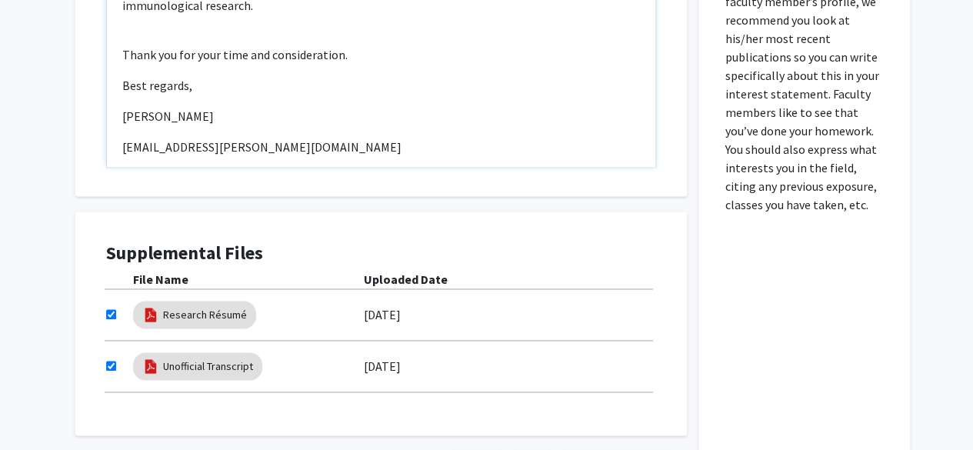
type textarea "<l>Ipsum Do. Sita,</c><a>El sedd ei Tempor Inci, utl E do m aliqua-enim adminim…"
click at [269, 212] on div "Supplemental Files File Name Uploaded Date Research Résumé [DATE] Unofficial Tr…" at bounding box center [381, 324] width 612 height 225
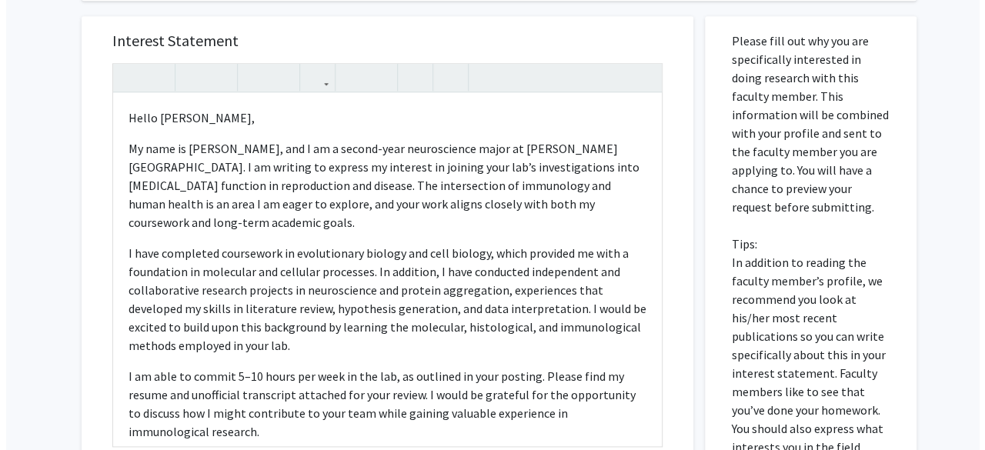
scroll to position [1134, 0]
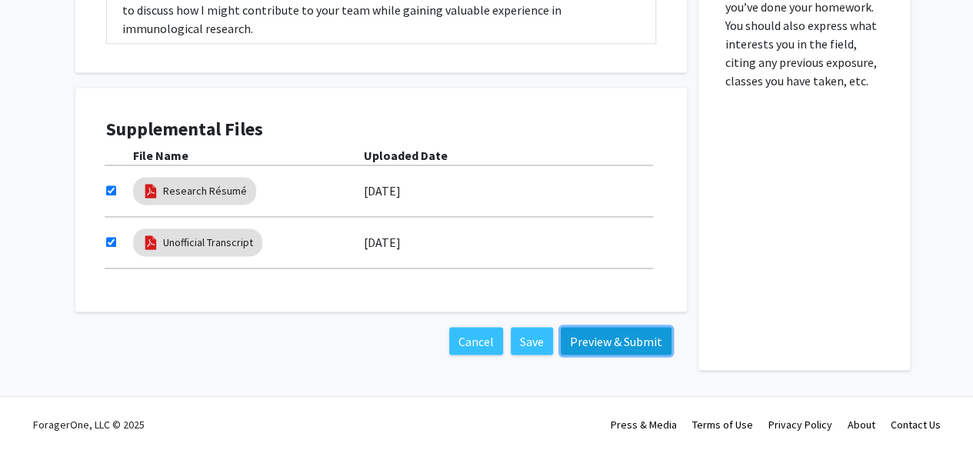
click at [587, 344] on button "Preview & Submit" at bounding box center [616, 341] width 111 height 28
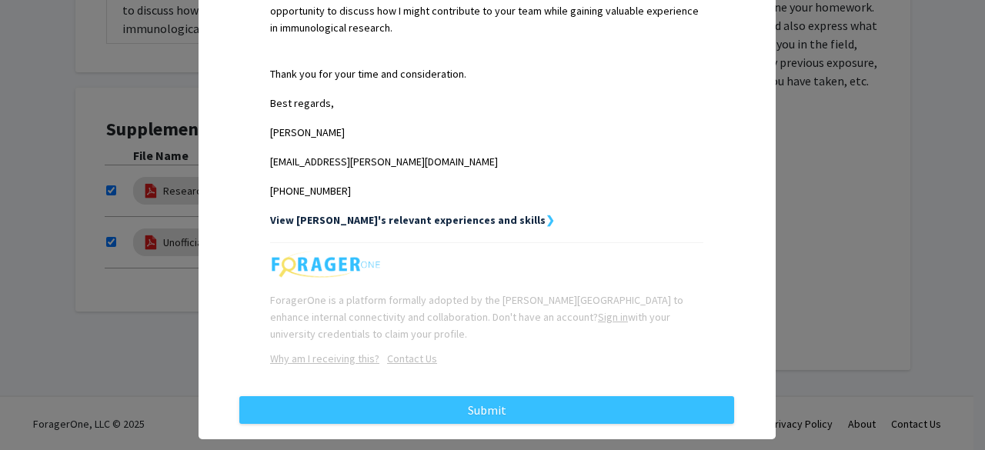
scroll to position [718, 0]
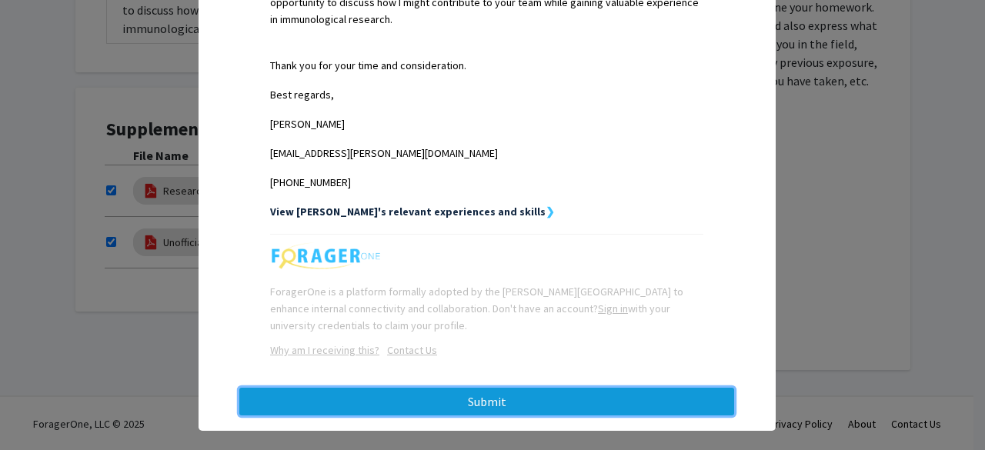
click at [512, 388] on button "Submit" at bounding box center [486, 402] width 495 height 28
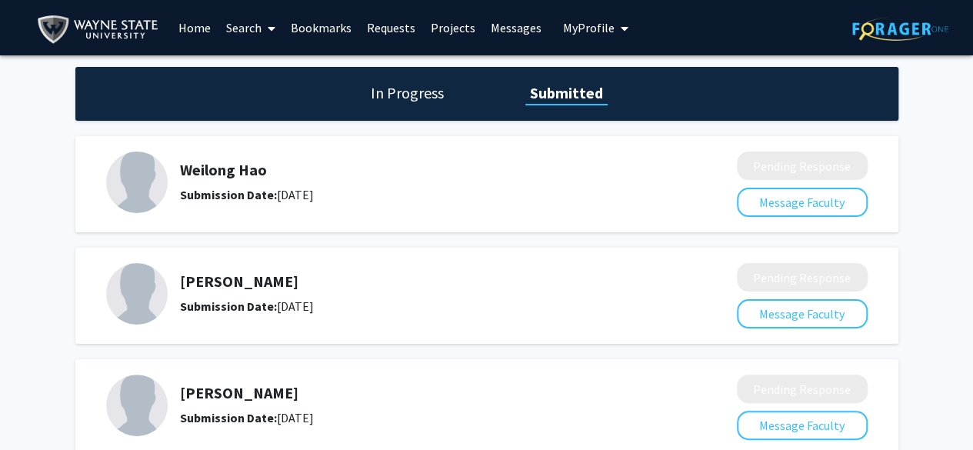
click at [426, 99] on h1 "In Progress" at bounding box center [407, 93] width 82 height 22
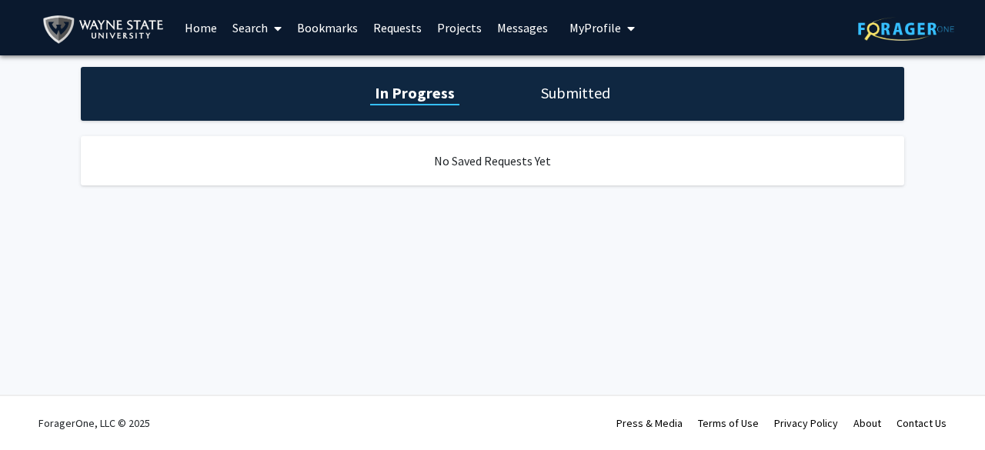
click at [553, 92] on h1 "Submitted" at bounding box center [575, 93] width 78 height 22
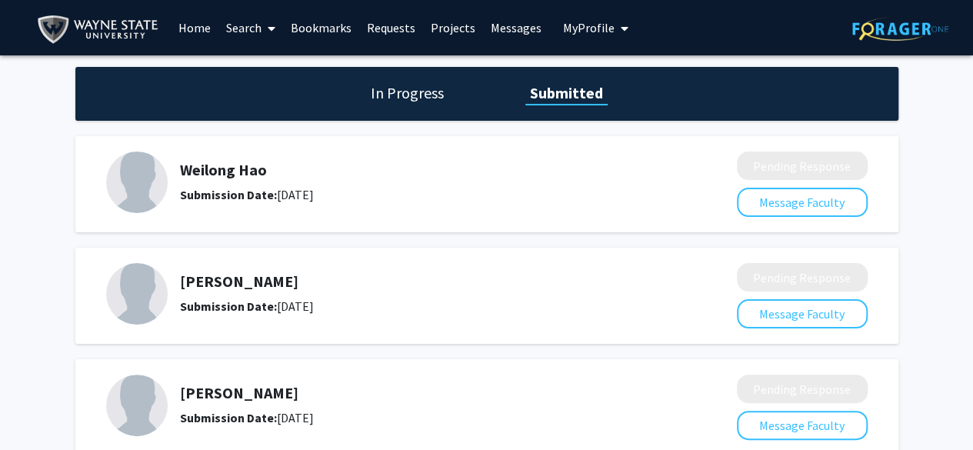
click at [323, 35] on link "Bookmarks" at bounding box center [321, 28] width 76 height 54
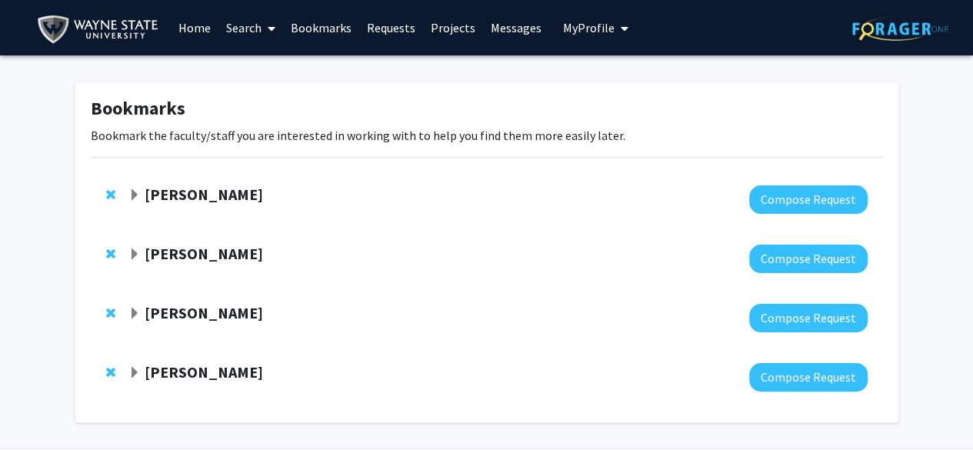
click at [126, 247] on div "[PERSON_NAME] Compose Request" at bounding box center [487, 258] width 793 height 59
click at [135, 252] on span "Expand Samuele Zilioli Bookmark" at bounding box center [135, 255] width 12 height 12
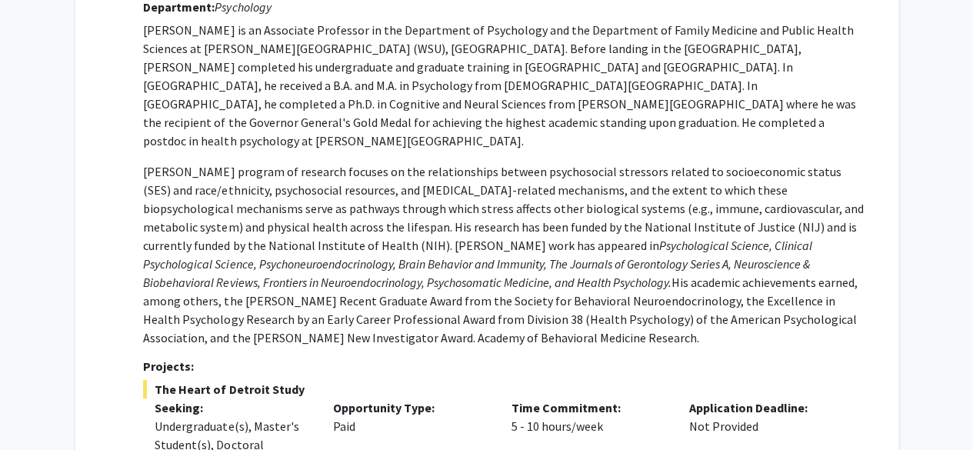
scroll to position [282, 0]
